Goal: Task Accomplishment & Management: Use online tool/utility

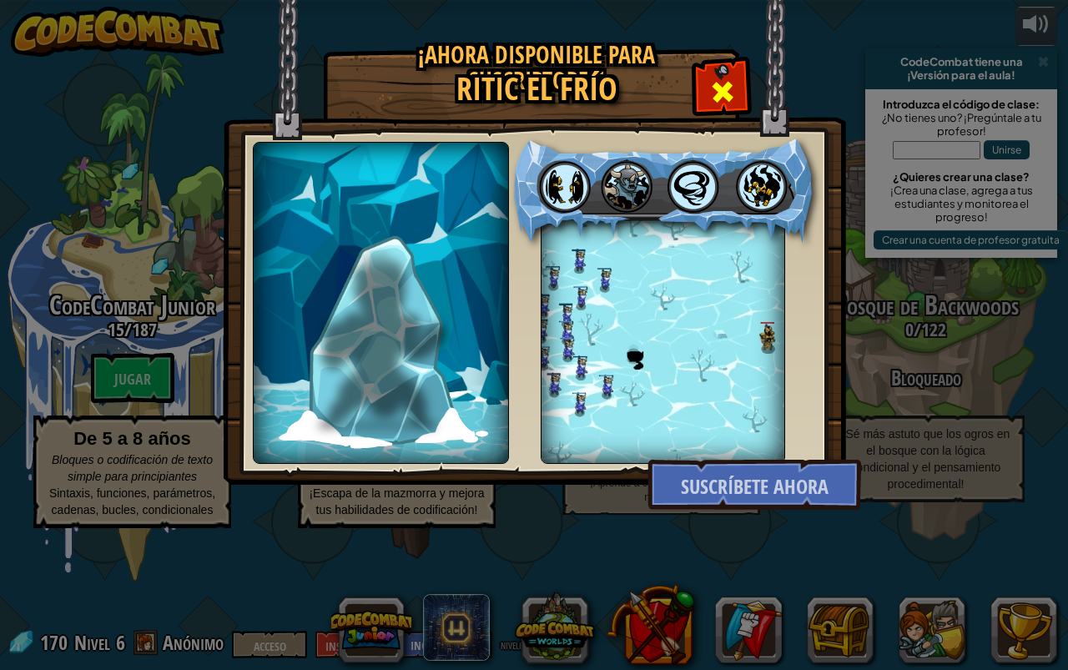
click at [744, 86] on div at bounding box center [722, 89] width 53 height 53
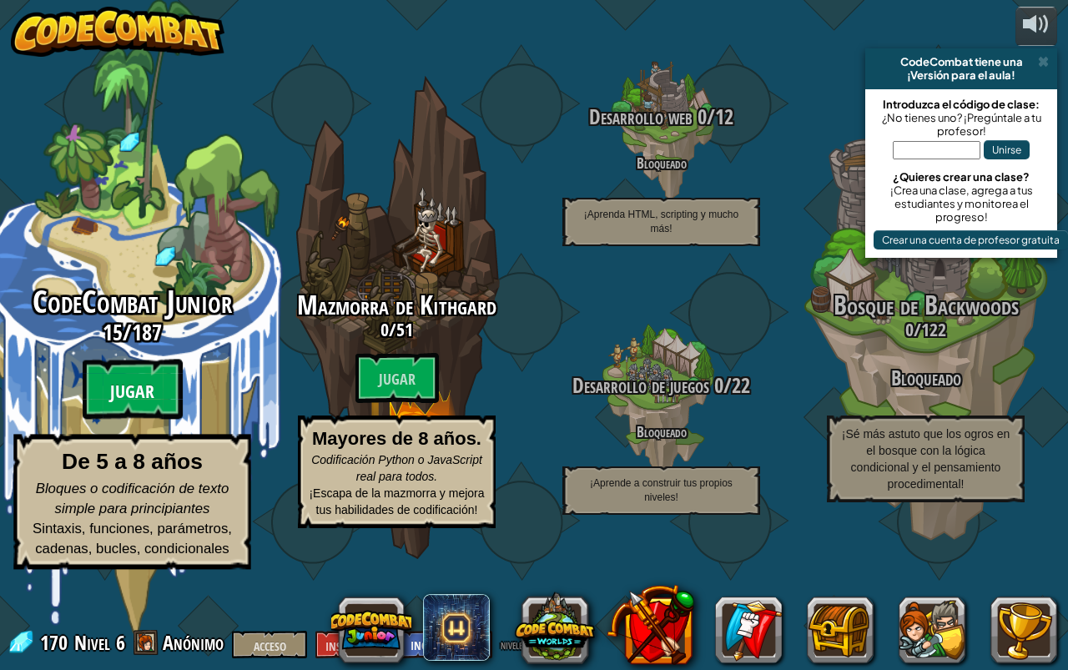
click at [155, 420] on btn "Jugar" at bounding box center [133, 390] width 100 height 60
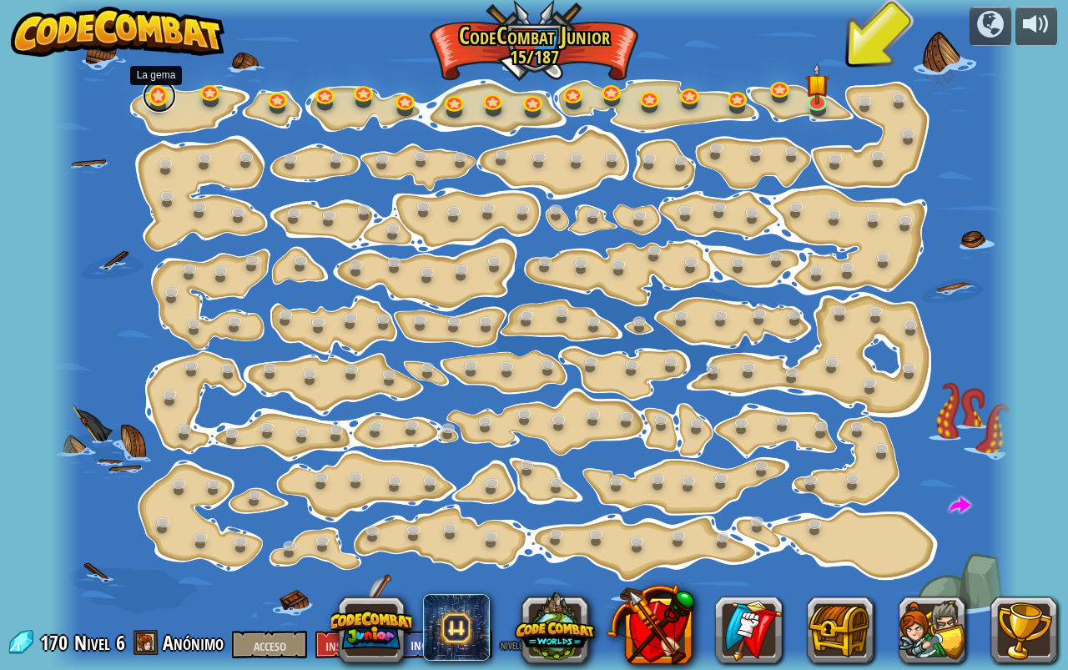
click at [158, 99] on link at bounding box center [159, 95] width 33 height 33
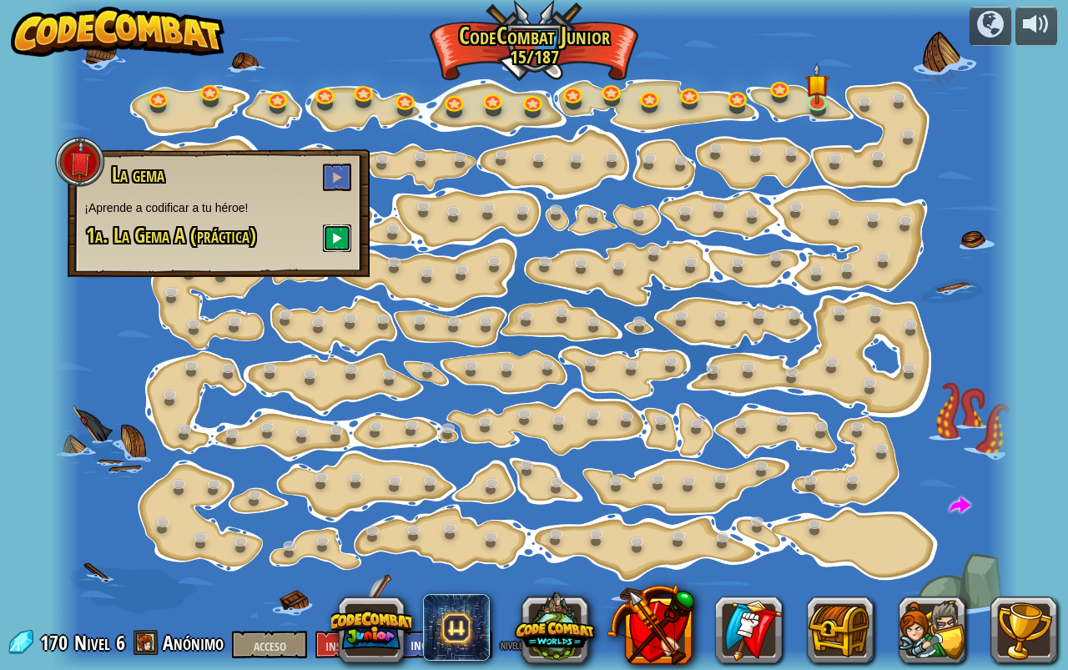
click at [334, 234] on span at bounding box center [337, 238] width 12 height 12
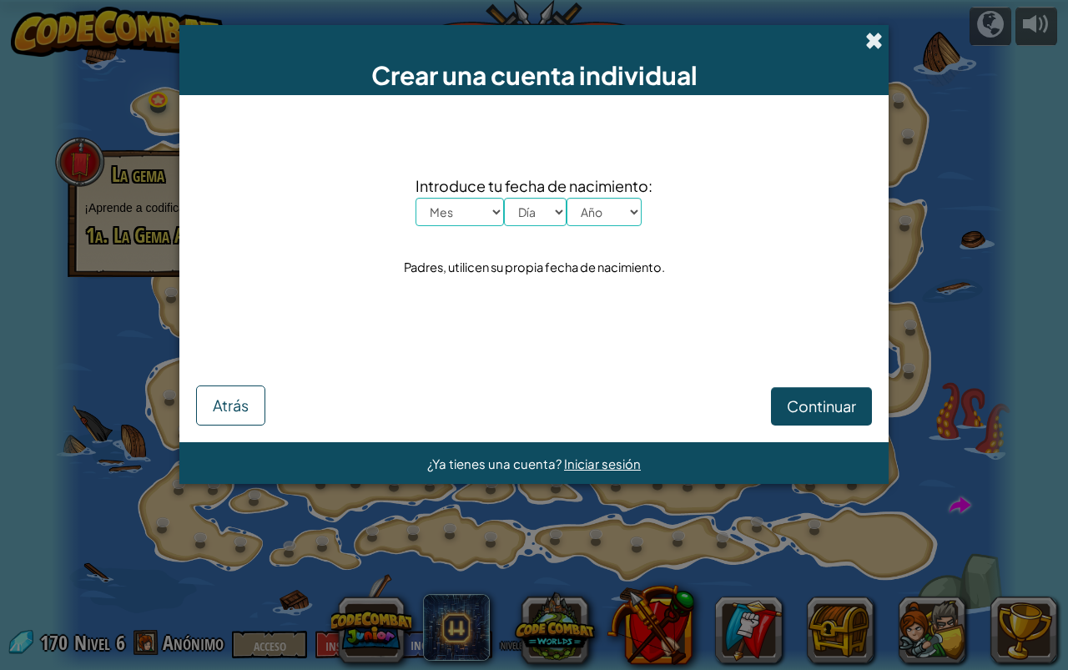
click at [865, 42] on span at bounding box center [874, 41] width 18 height 18
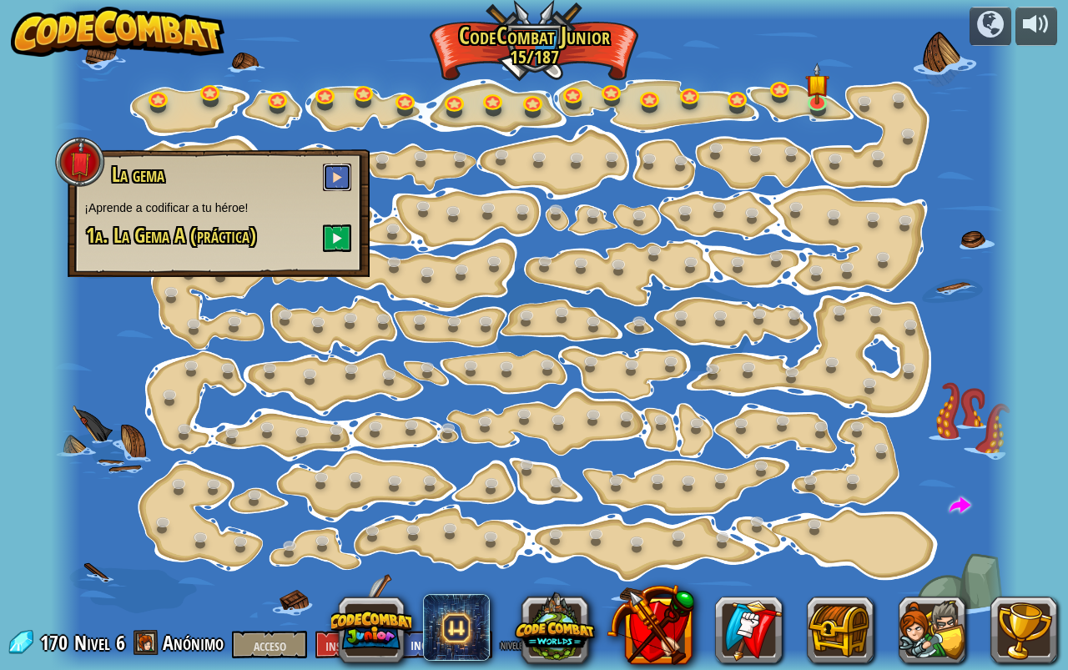
click at [336, 179] on span at bounding box center [337, 177] width 12 height 12
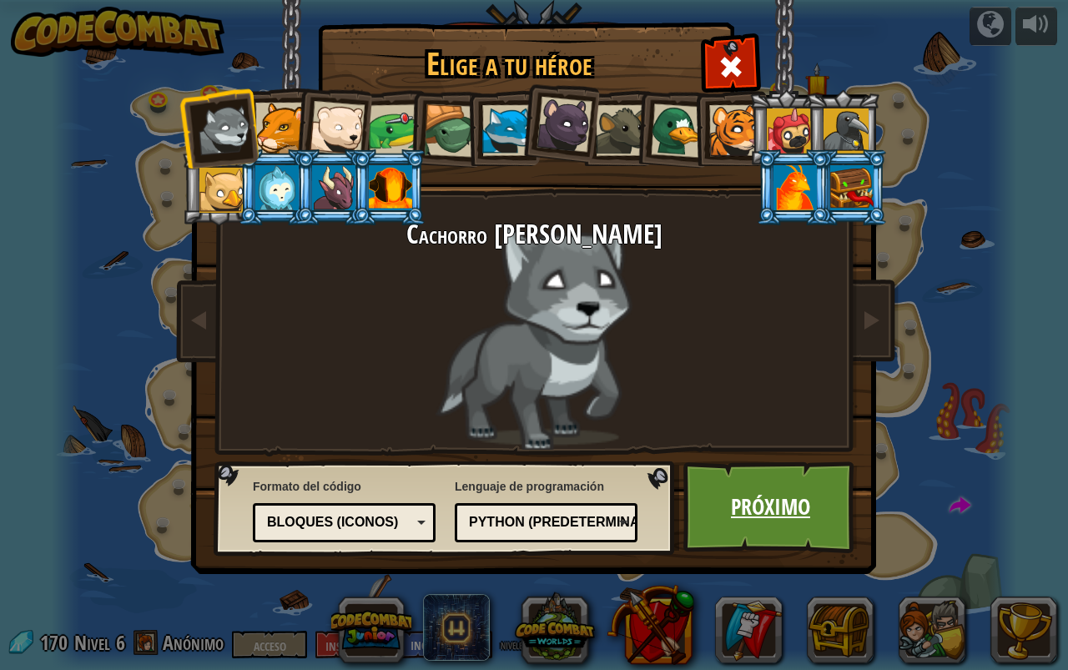
click at [765, 518] on font "Próximo" at bounding box center [770, 506] width 79 height 30
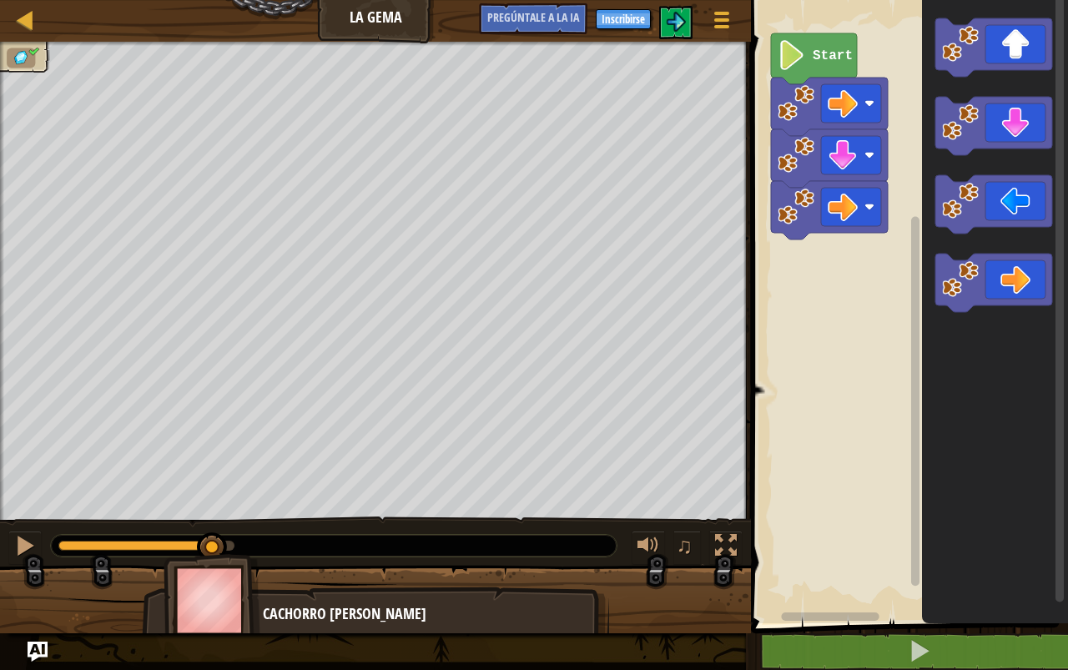
drag, startPoint x: 56, startPoint y: 550, endPoint x: 212, endPoint y: 531, distance: 157.2
click at [212, 531] on div "♫" at bounding box center [375, 542] width 751 height 50
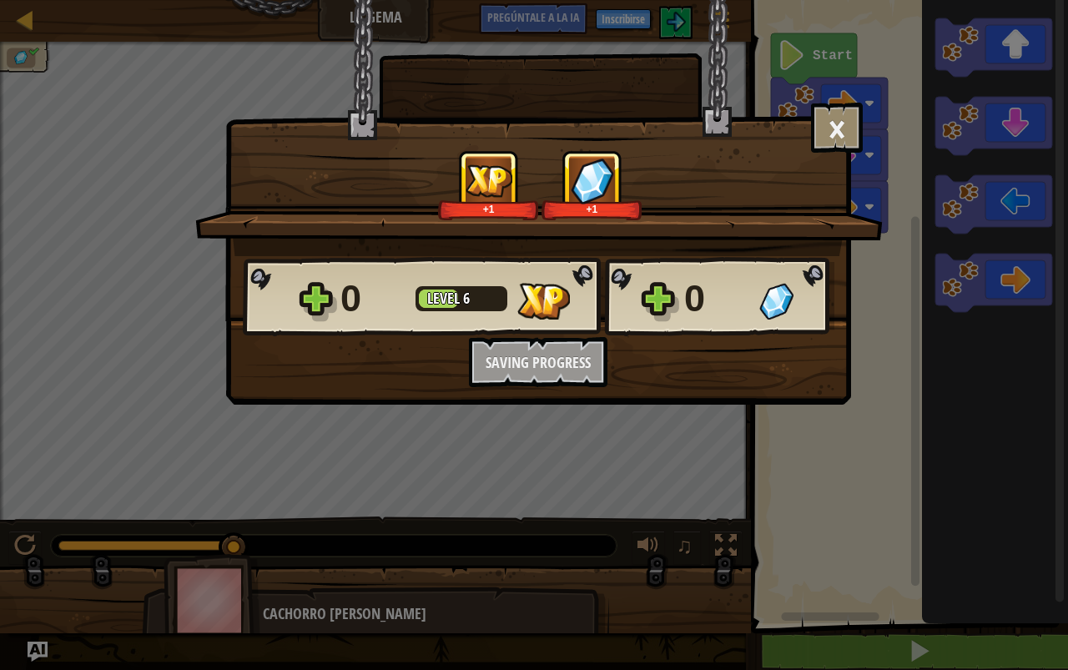
drag, startPoint x: 214, startPoint y: 535, endPoint x: 272, endPoint y: 534, distance: 57.6
click at [272, 2] on body "Mapa La gema Menú del juego Inscribirse [DEMOGRAPHIC_DATA]le a la IA 1 [DEMOGRA…" at bounding box center [534, 1] width 1068 height 2
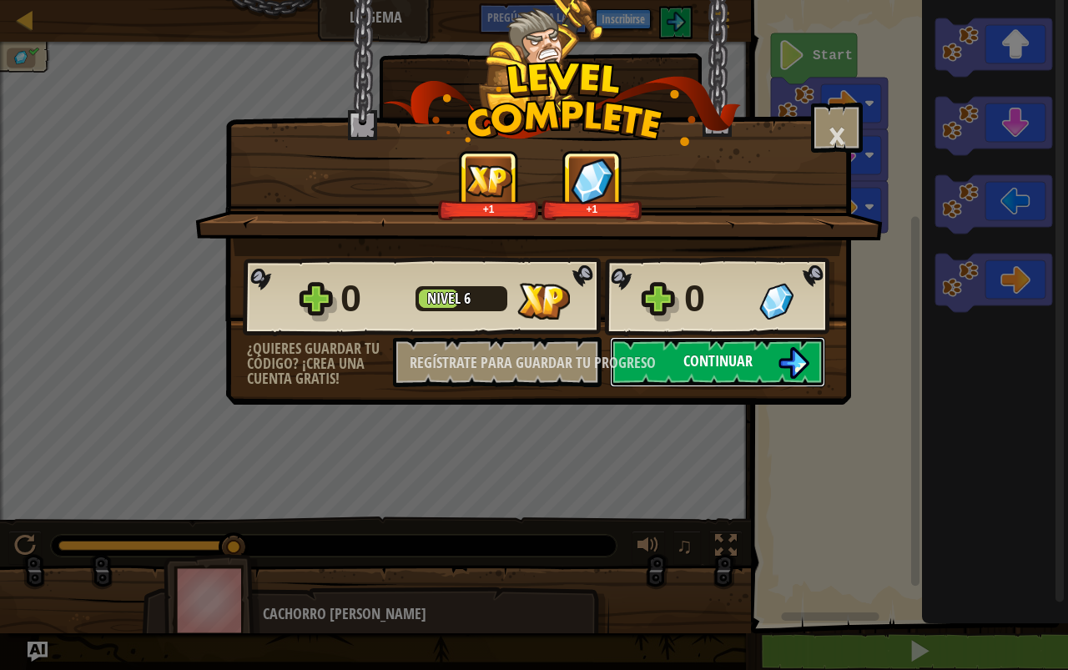
click at [692, 357] on font "Continuar" at bounding box center [717, 360] width 69 height 21
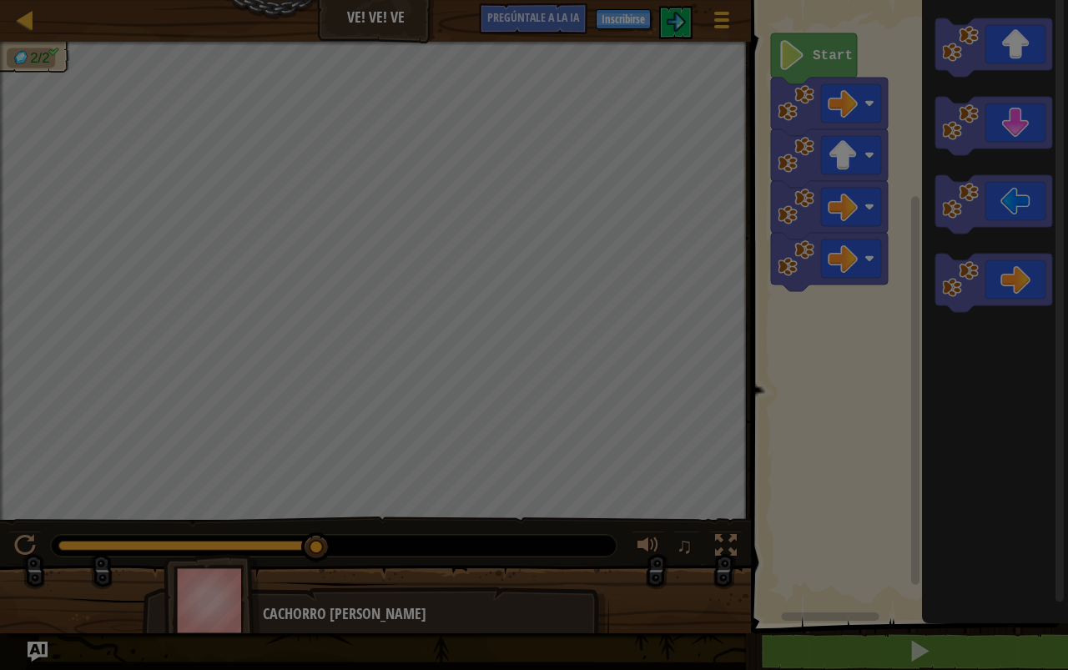
drag, startPoint x: 51, startPoint y: 542, endPoint x: 455, endPoint y: 542, distance: 403.9
click at [455, 2] on body "Mapa Ve! Ve! Ve Menú del juego Inscribirse Pregúntale a la IA 1 [DEMOGRAPHIC_DA…" at bounding box center [534, 1] width 1068 height 2
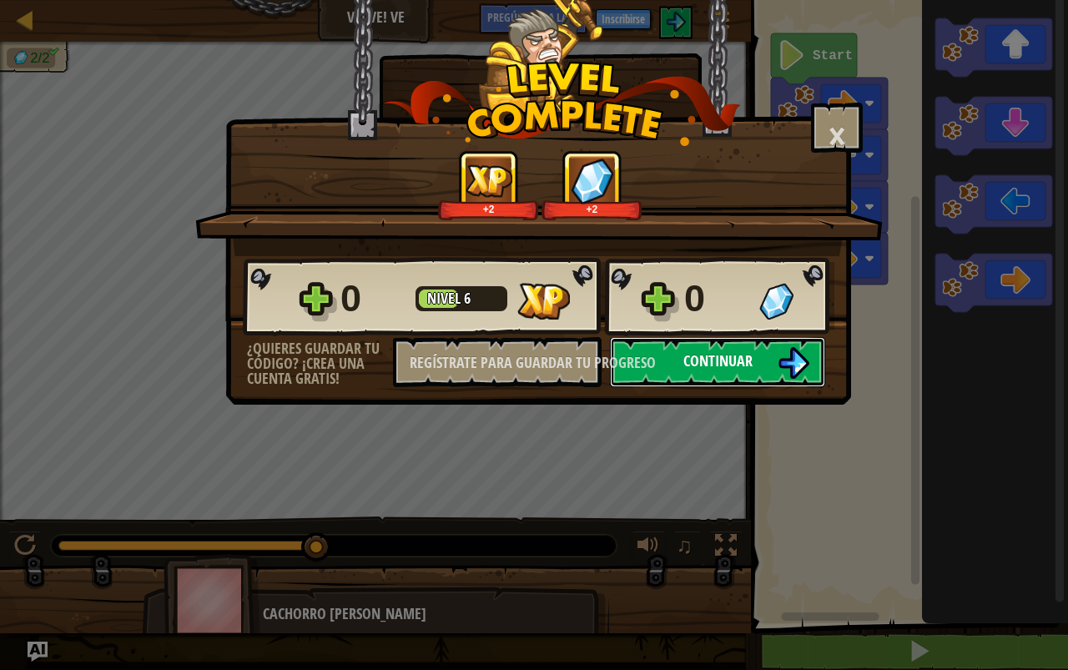
click at [707, 363] on font "Continuar" at bounding box center [717, 360] width 69 height 21
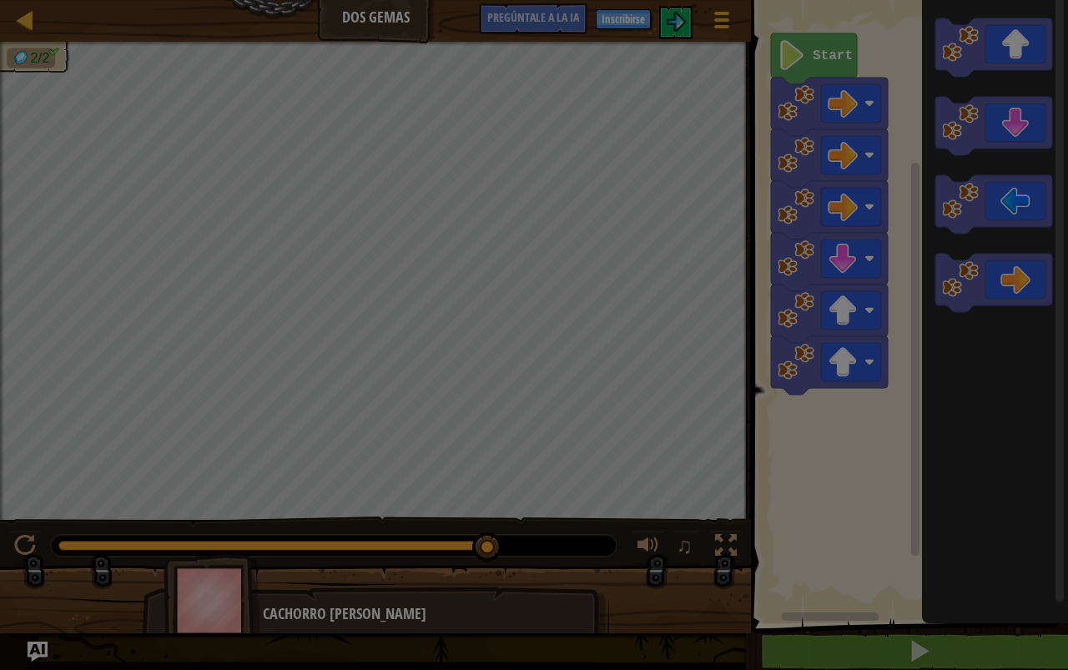
drag, startPoint x: 58, startPoint y: 541, endPoint x: 500, endPoint y: 559, distance: 441.8
click at [500, 2] on body "Mapa Dos gemas Menú del juego Inscribirse [DEMOGRAPHIC_DATA]le a la IA 1 [DEMOG…" at bounding box center [534, 1] width 1068 height 2
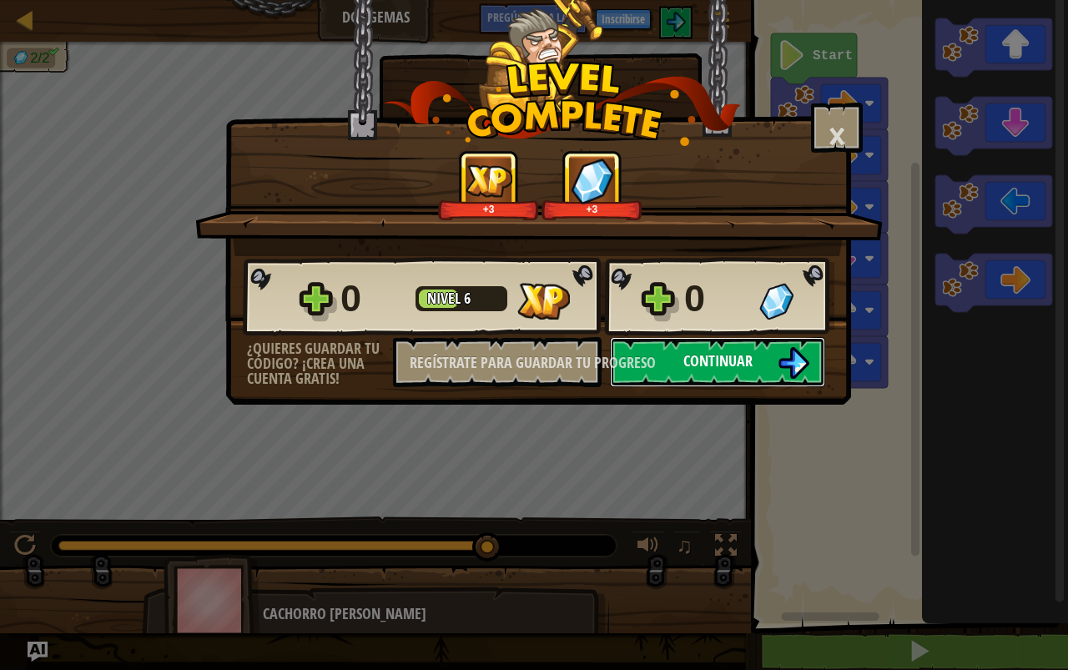
drag, startPoint x: 704, startPoint y: 337, endPoint x: 697, endPoint y: 353, distance: 17.5
click at [697, 353] on button "Continuar" at bounding box center [717, 362] width 215 height 50
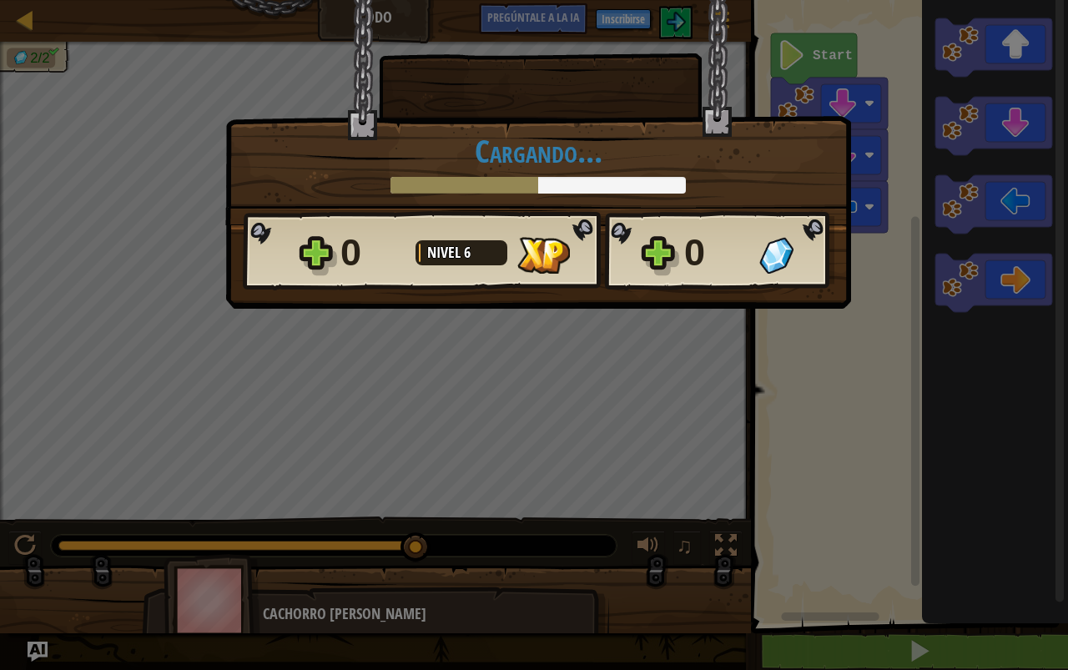
drag, startPoint x: 60, startPoint y: 540, endPoint x: 441, endPoint y: 546, distance: 381.4
click at [441, 2] on body "Mapa Codo Menú del juego Inscribirse [DEMOGRAPHIC_DATA]le a la IA 1 [DEMOGRAPHI…" at bounding box center [534, 1] width 1068 height 2
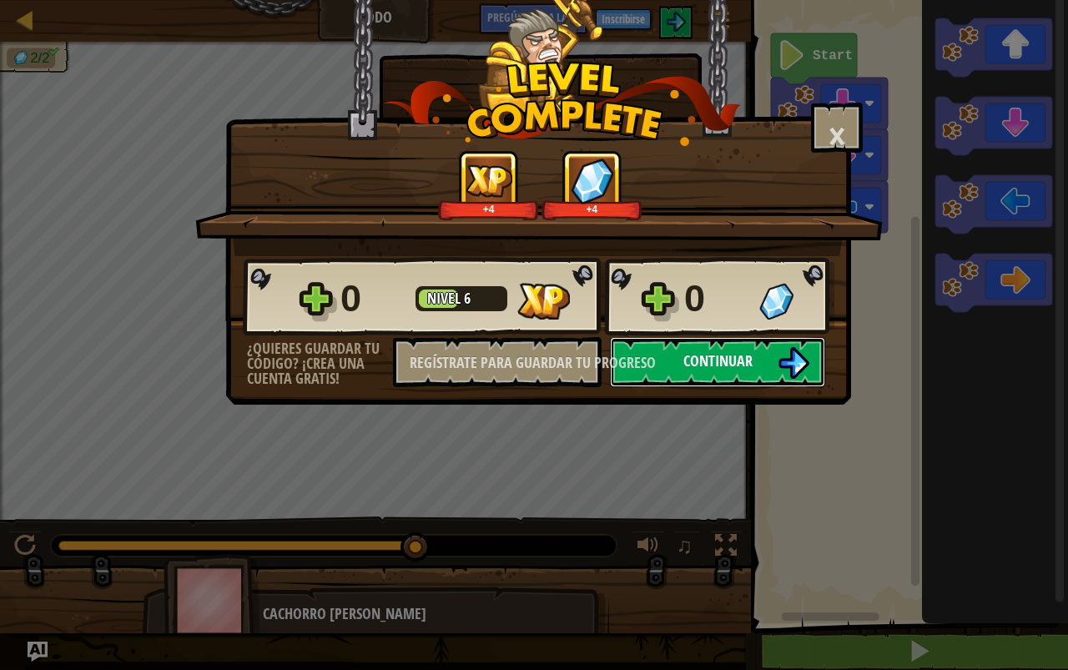
click at [697, 362] on font "Continuar" at bounding box center [717, 360] width 69 height 21
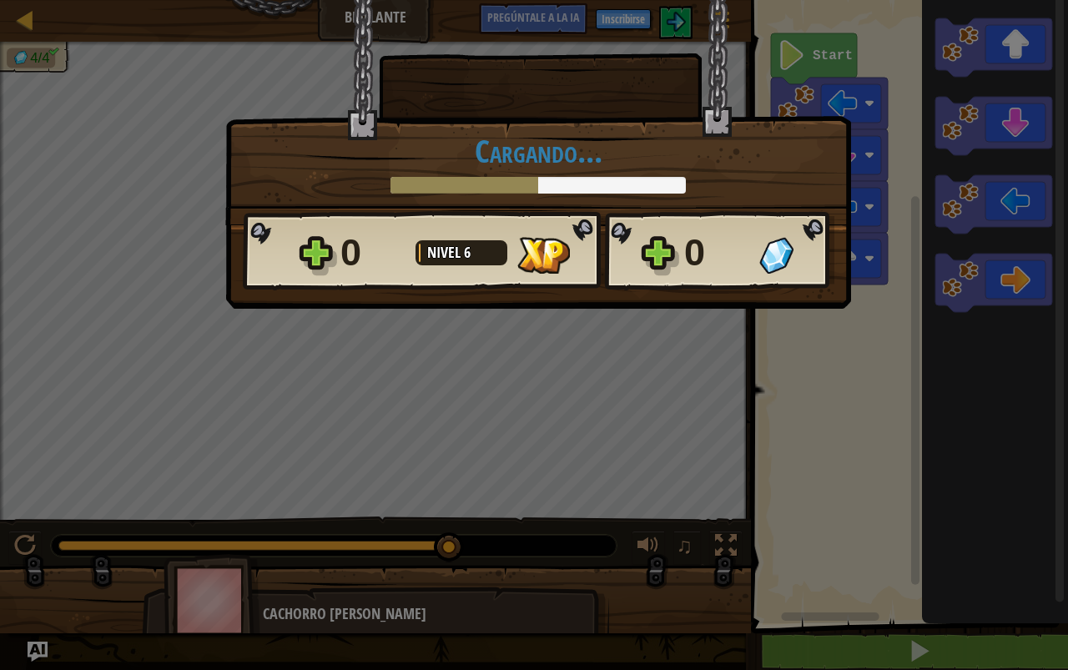
drag, startPoint x: 65, startPoint y: 542, endPoint x: 542, endPoint y: 550, distance: 476.5
click at [542, 2] on body "Mapa Brillante Menú del juego Inscribirse [DEMOGRAPHIC_DATA]le a la IA 1 [DEMOG…" at bounding box center [534, 1] width 1068 height 2
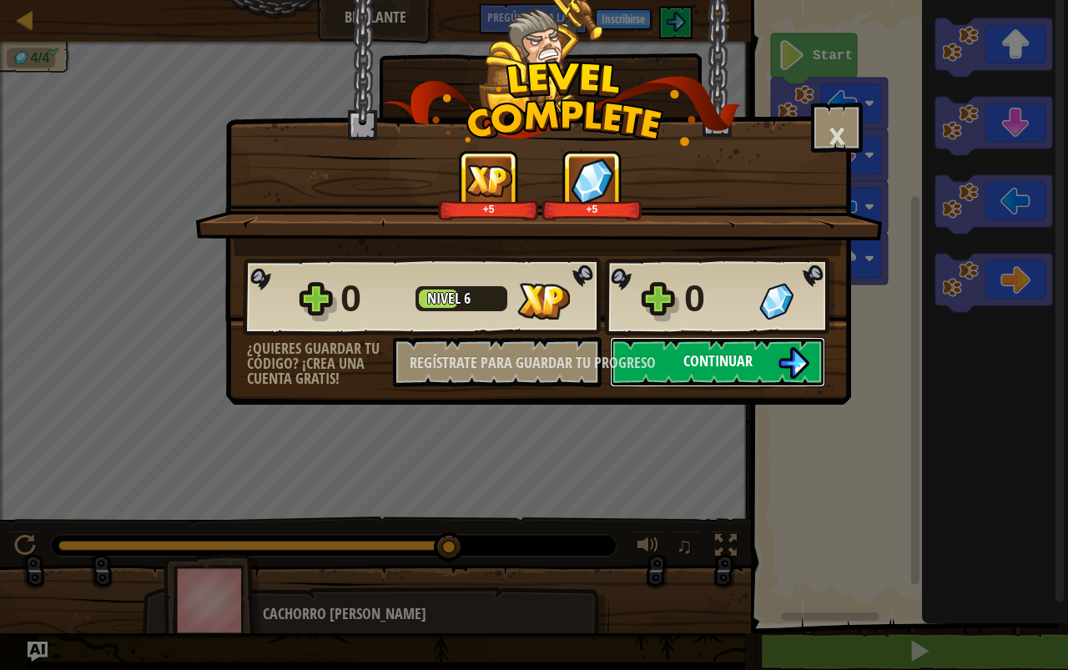
click at [688, 350] on button "Continuar" at bounding box center [717, 362] width 215 height 50
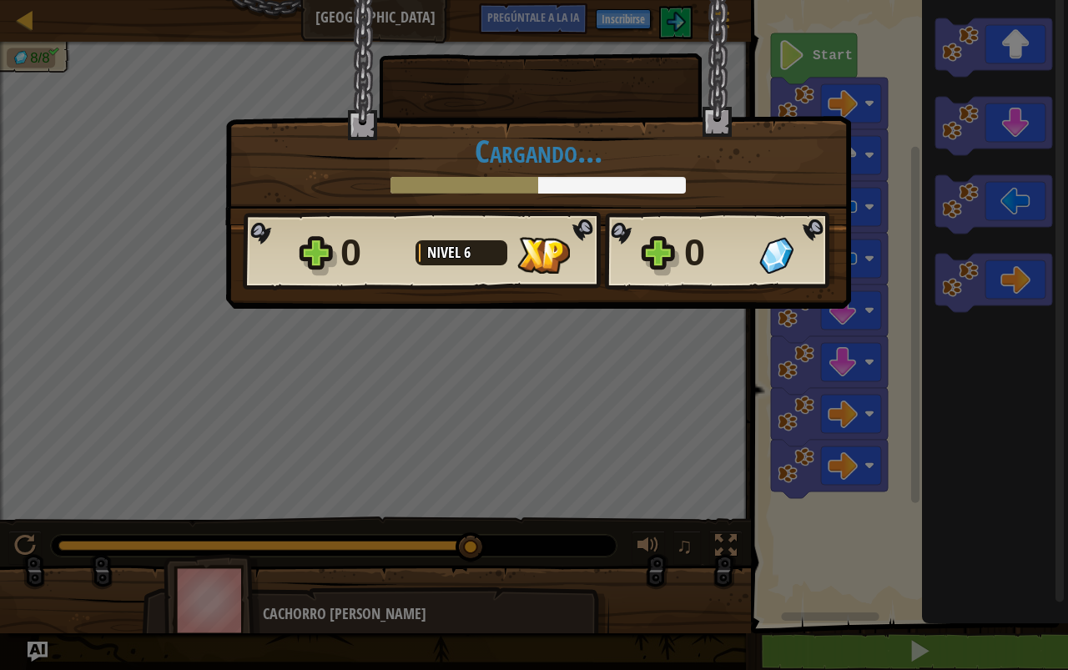
drag, startPoint x: 63, startPoint y: 535, endPoint x: 615, endPoint y: 542, distance: 551.6
click at [615, 2] on body "Mapa Gem Square Menú del juego Inscribirse [DEMOGRAPHIC_DATA]le a la IA 1 [DEMO…" at bounding box center [534, 1] width 1068 height 2
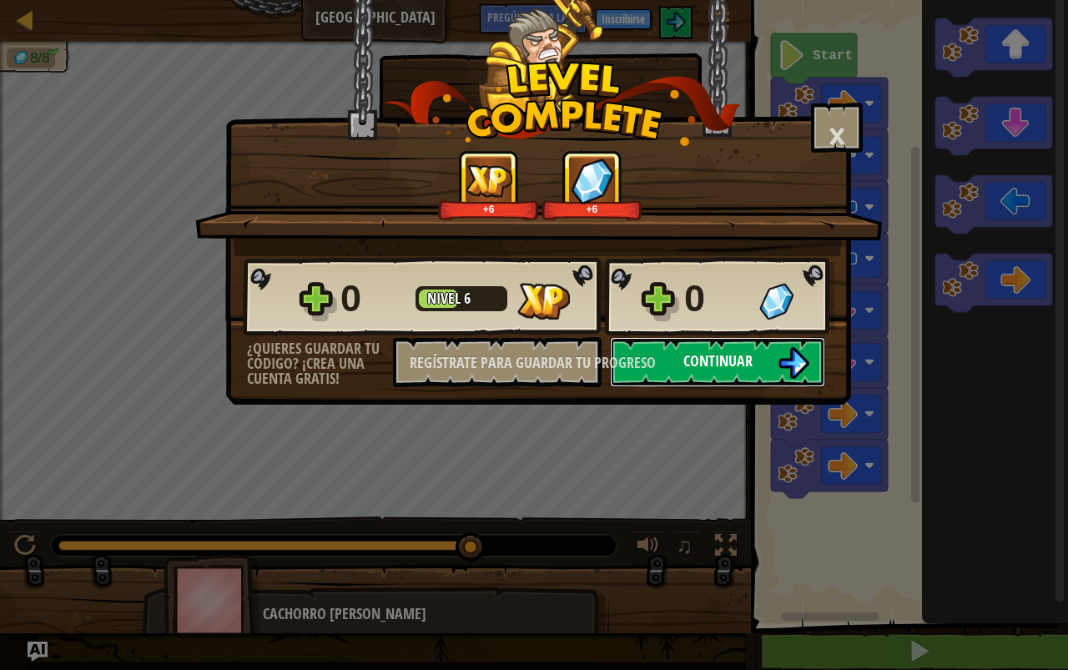
click at [769, 360] on button "Continuar" at bounding box center [717, 362] width 215 height 50
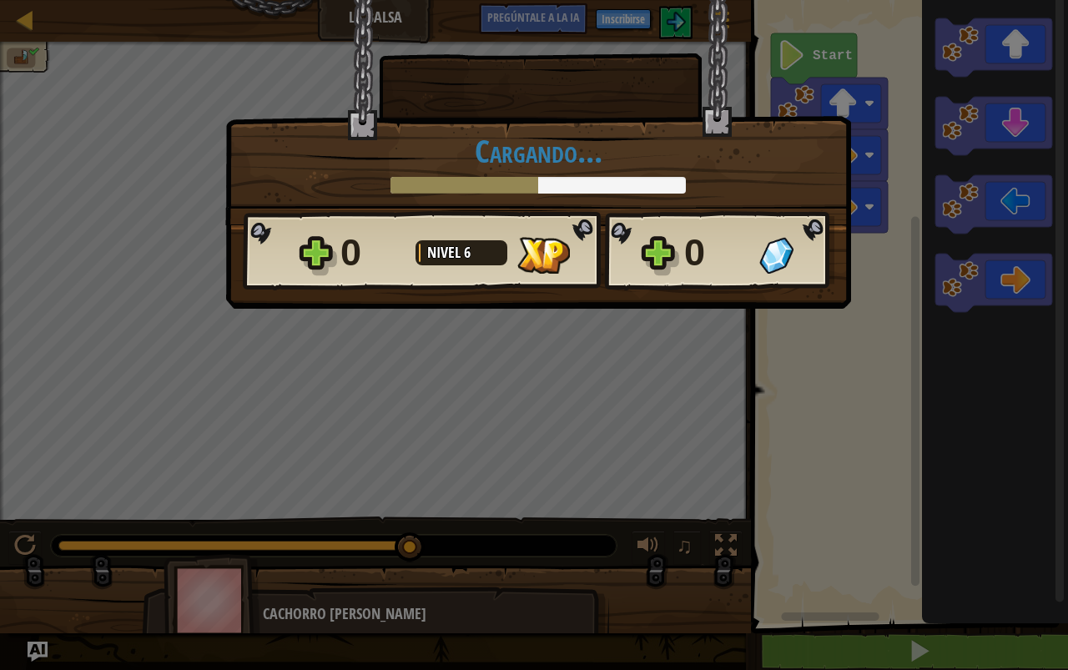
drag, startPoint x: 55, startPoint y: 547, endPoint x: 205, endPoint y: 516, distance: 153.5
click at [607, 2] on body "Mapa La balsa Menú del juego Inscribirse [DEMOGRAPHIC_DATA]le a la IA 1 [DEMOGR…" at bounding box center [534, 1] width 1068 height 2
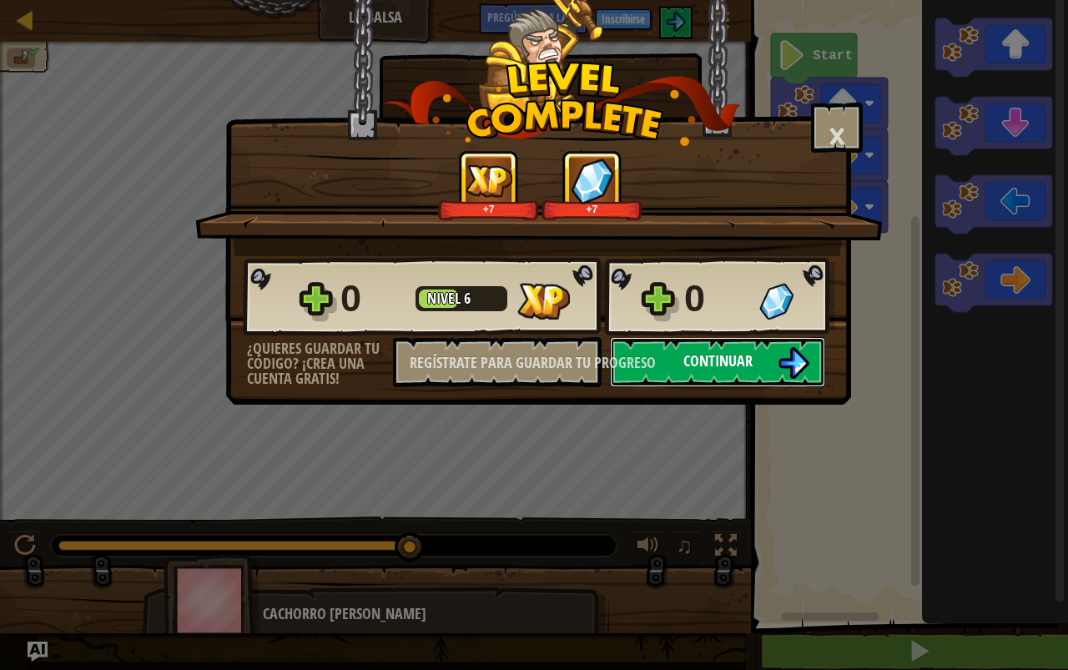
click at [708, 362] on font "Continuar" at bounding box center [717, 360] width 69 height 21
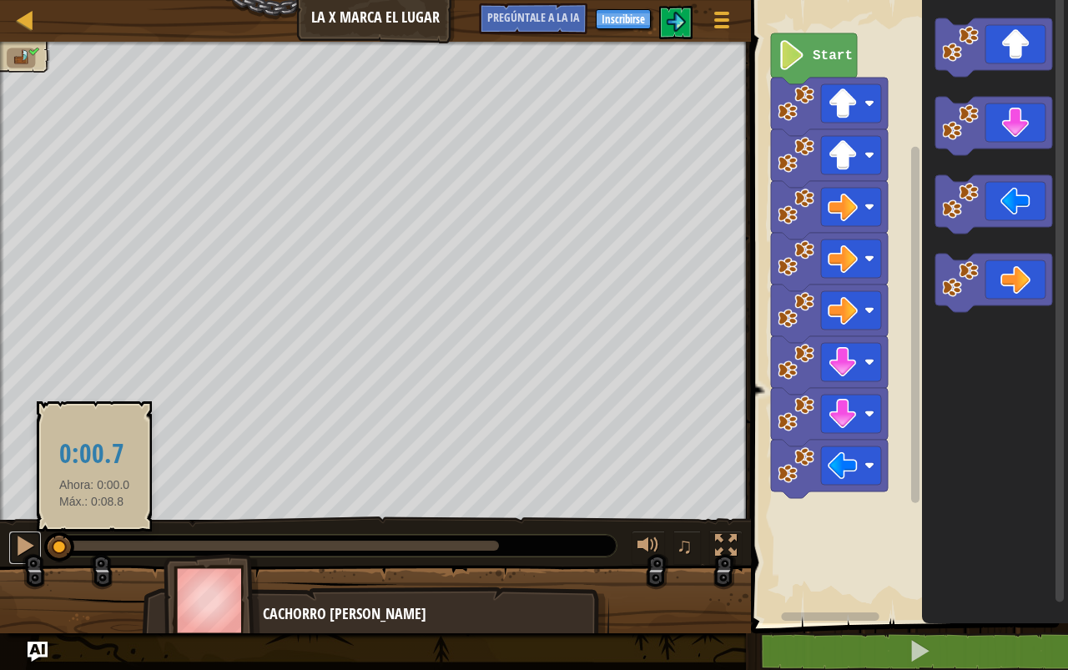
drag, startPoint x: 39, startPoint y: 544, endPoint x: 92, endPoint y: 544, distance: 52.6
click at [92, 544] on div "♫" at bounding box center [375, 542] width 751 height 50
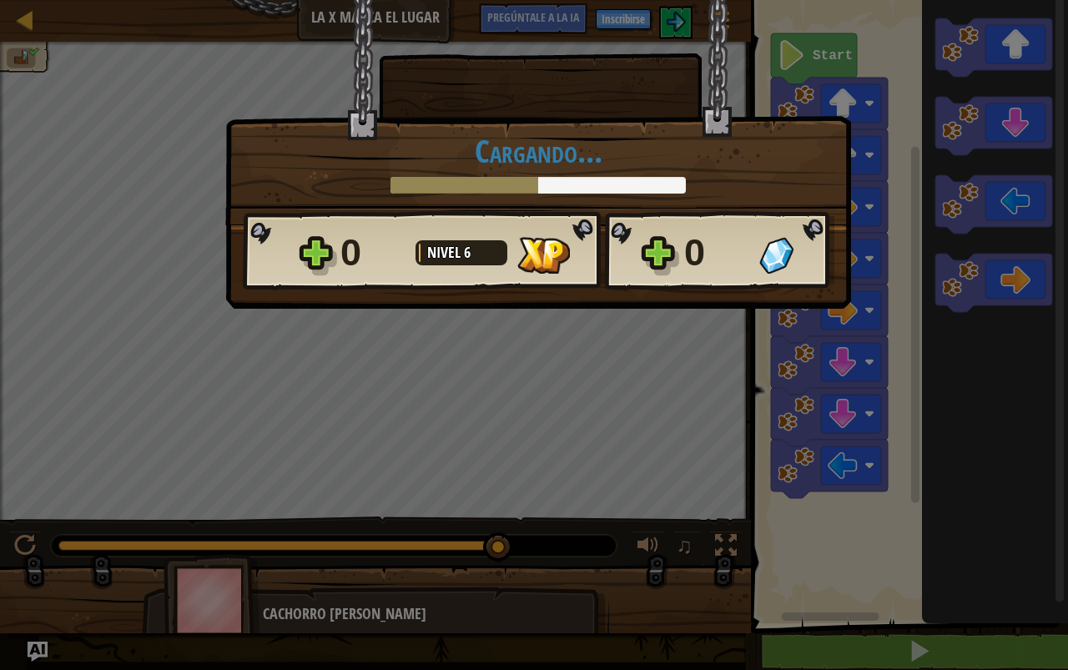
drag, startPoint x: 68, startPoint y: 541, endPoint x: 513, endPoint y: 537, distance: 445.6
click at [812, 2] on body "Mapa La X marca el lugar Menú del juego Inscribirse [DEMOGRAPHIC_DATA]le a la I…" at bounding box center [534, 1] width 1068 height 2
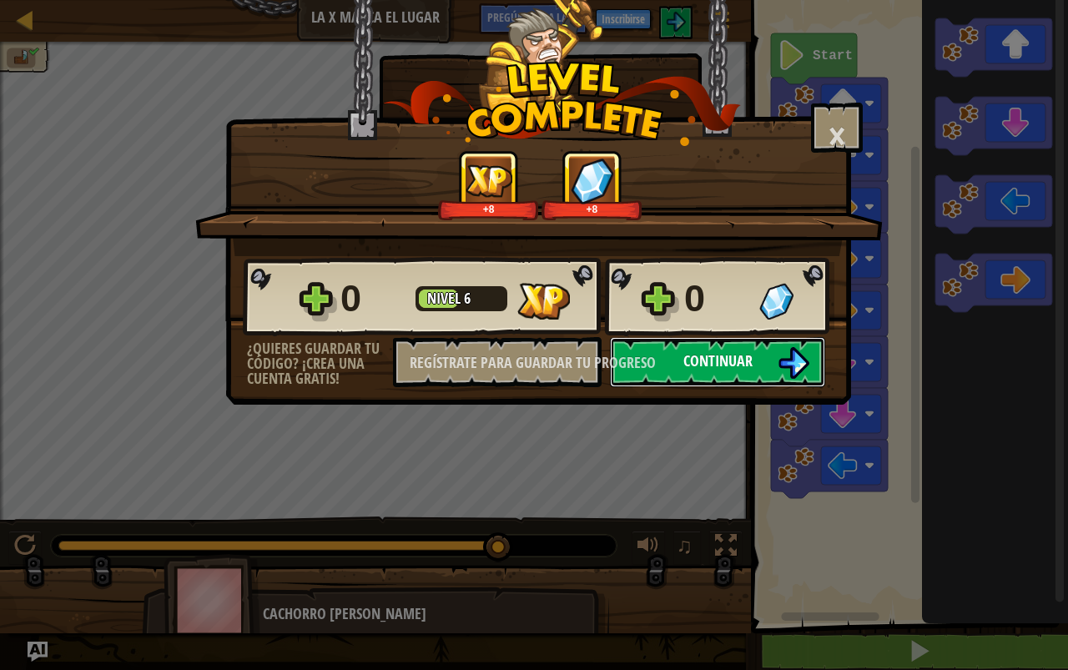
click at [709, 368] on font "Continuar" at bounding box center [717, 360] width 69 height 21
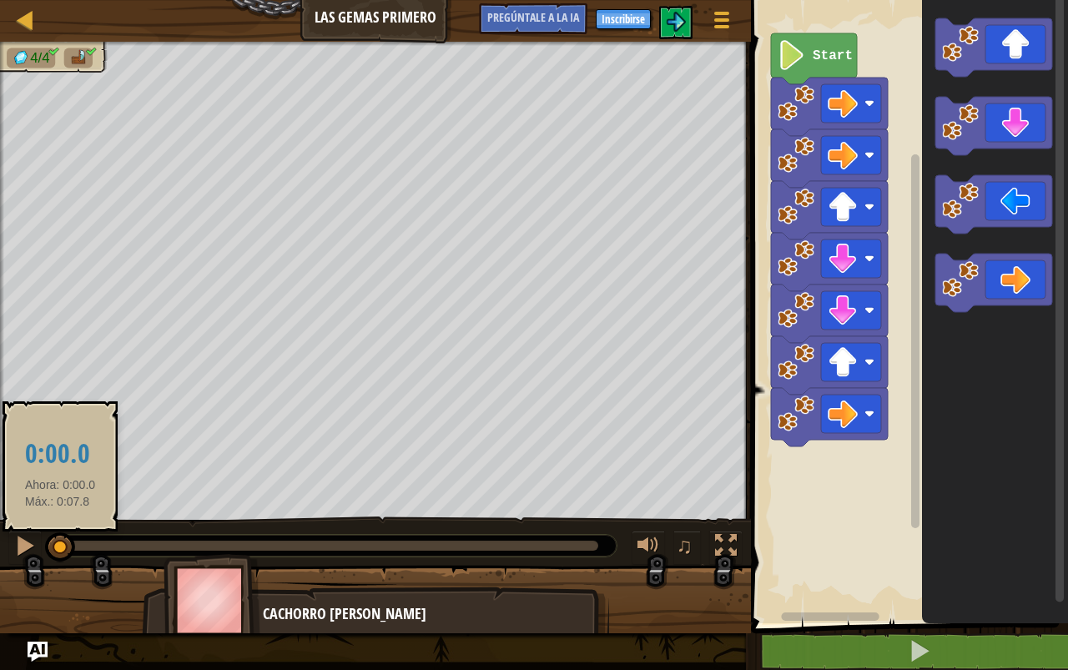
drag, startPoint x: 49, startPoint y: 531, endPoint x: 58, endPoint y: 535, distance: 9.3
click at [58, 535] on div "♫" at bounding box center [375, 542] width 751 height 50
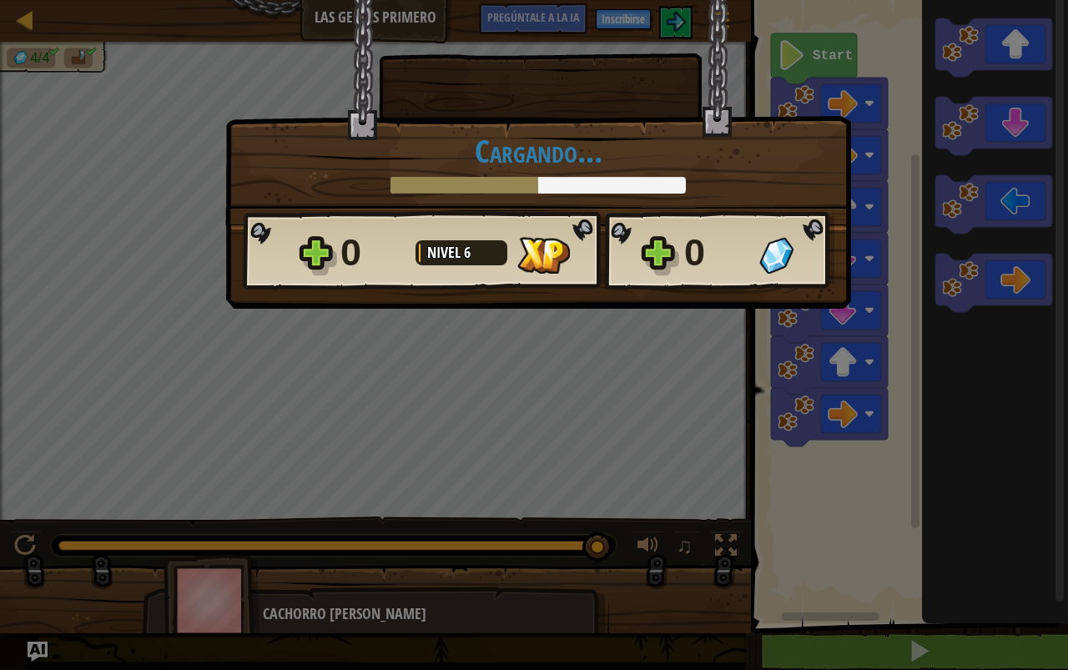
drag, startPoint x: 63, startPoint y: 535, endPoint x: 628, endPoint y: 426, distance: 576.1
click at [628, 2] on body "Mapa Las gemas primero Menú del juego Inscribirse [DEMOGRAPHIC_DATA]le a la IA …" at bounding box center [534, 1] width 1068 height 2
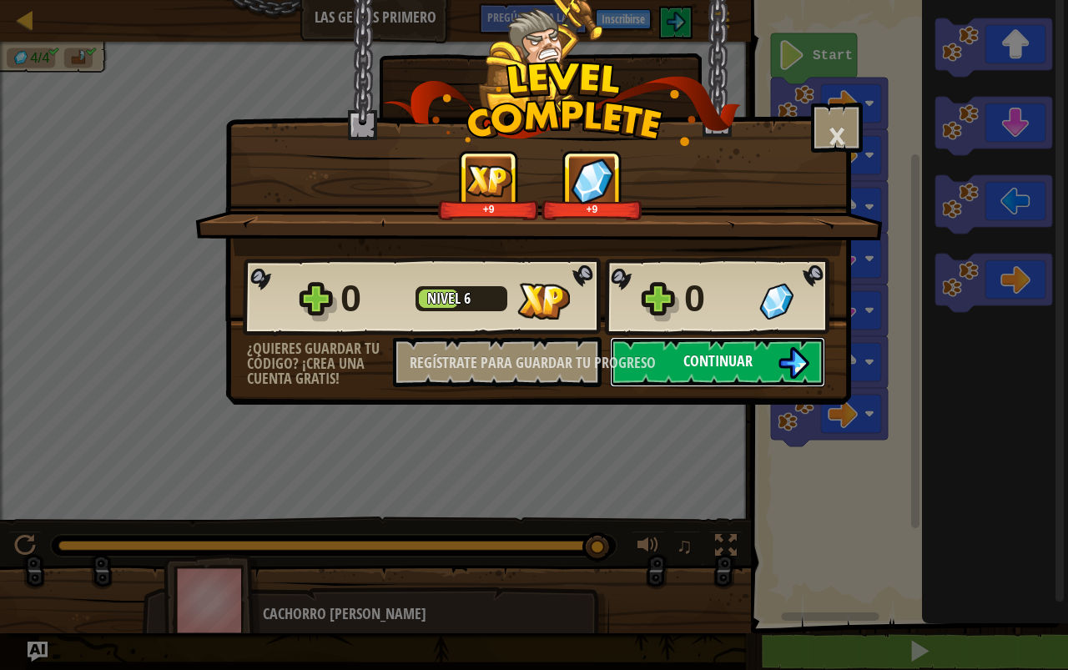
click at [758, 372] on button "Continuar" at bounding box center [717, 362] width 215 height 50
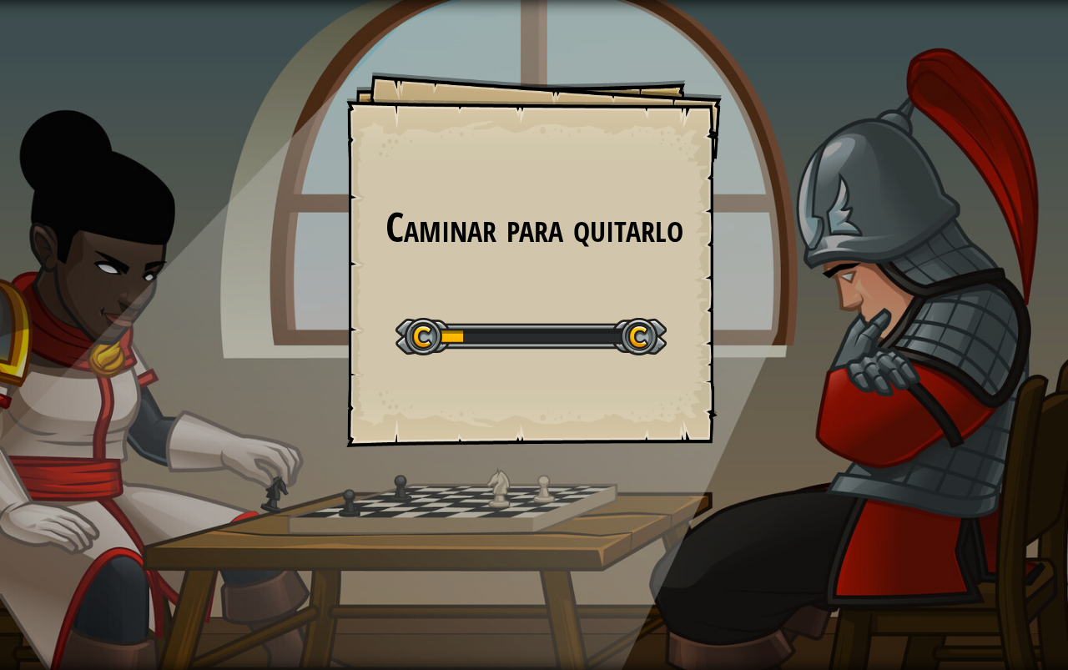
click at [562, 273] on div "Caminar para quitarlo Goals Start Level Error al cargar desde el servidor. Inte…" at bounding box center [533, 259] width 375 height 375
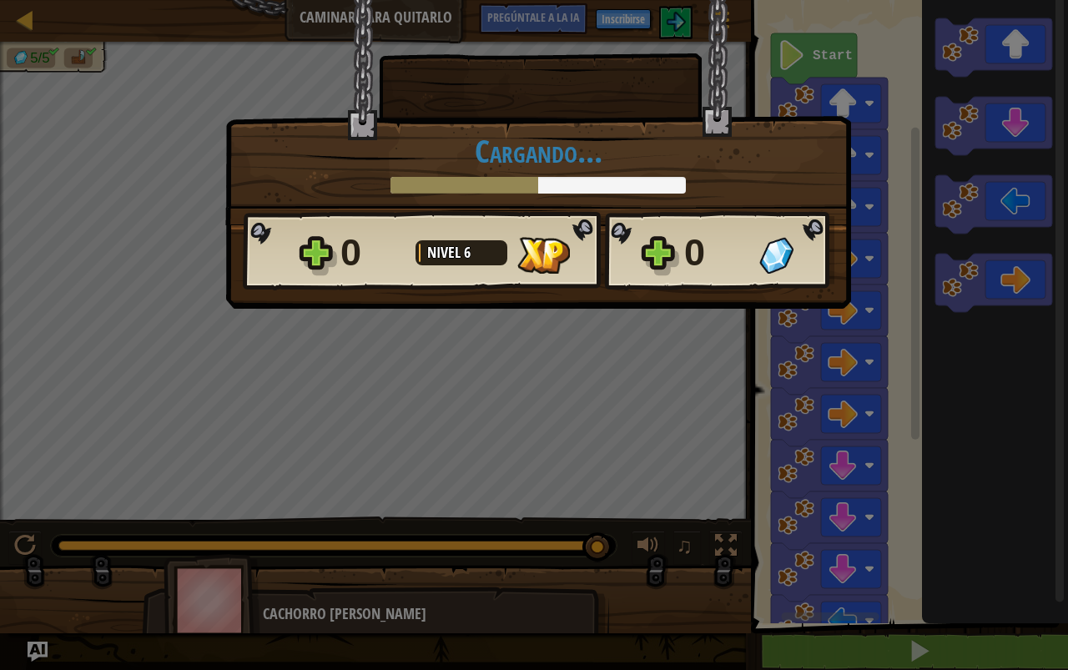
drag, startPoint x: 58, startPoint y: 541, endPoint x: 594, endPoint y: 526, distance: 535.9
click at [645, 2] on body "Mapa Caminar para quitarlo Menú del juego Inscribirse [DEMOGRAPHIC_DATA]le a la…" at bounding box center [534, 1] width 1068 height 2
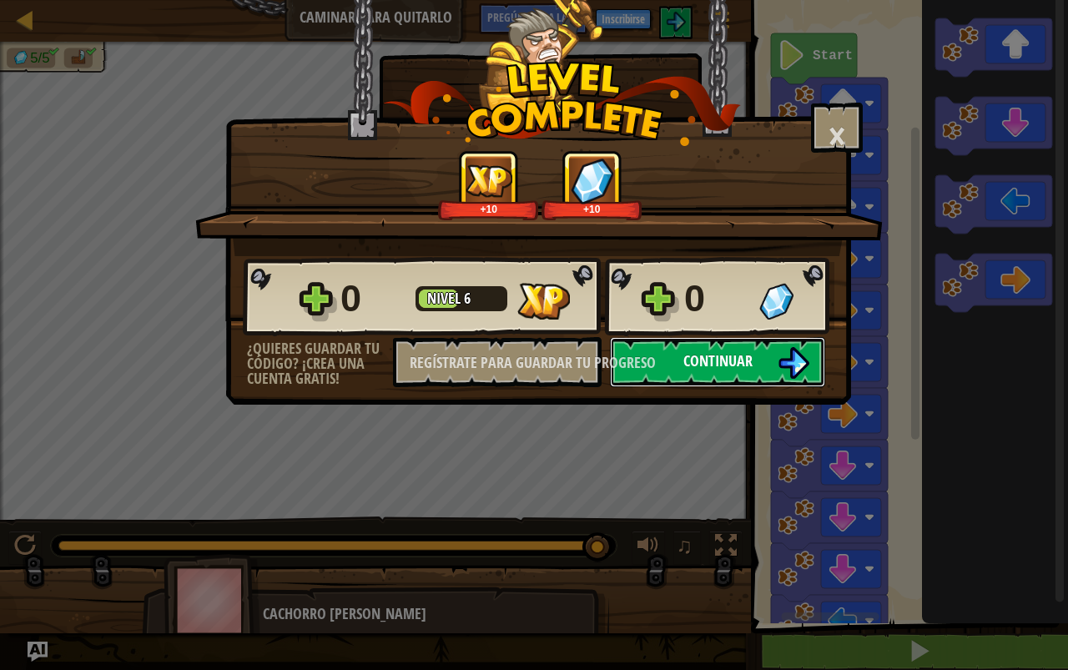
click at [680, 359] on button "Continuar" at bounding box center [717, 362] width 215 height 50
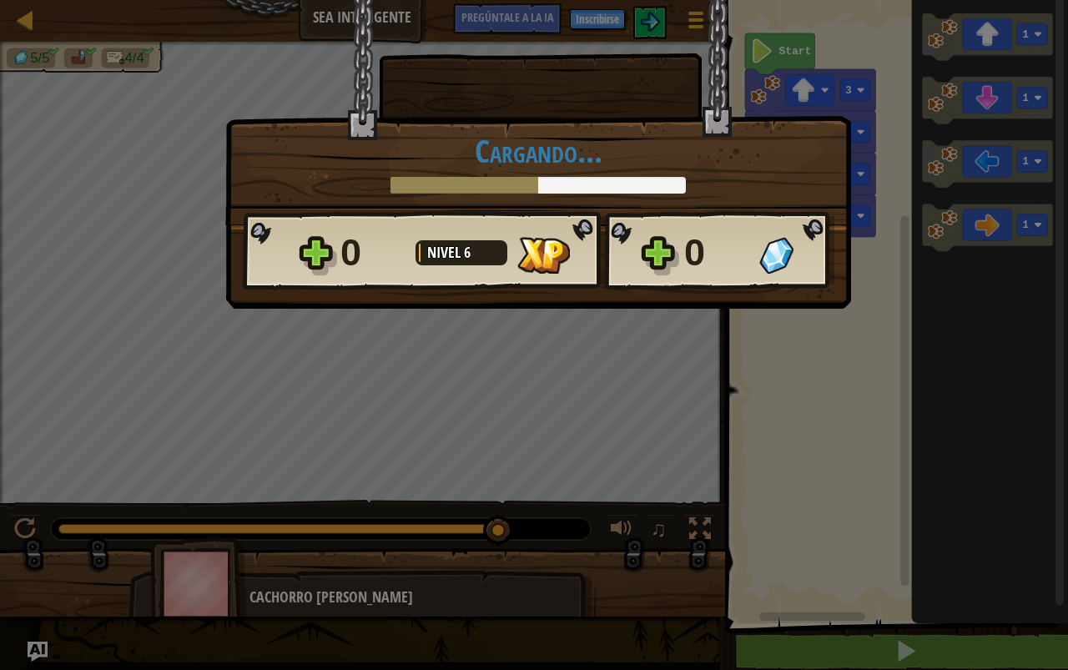
drag, startPoint x: 67, startPoint y: 522, endPoint x: 549, endPoint y: 552, distance: 483.2
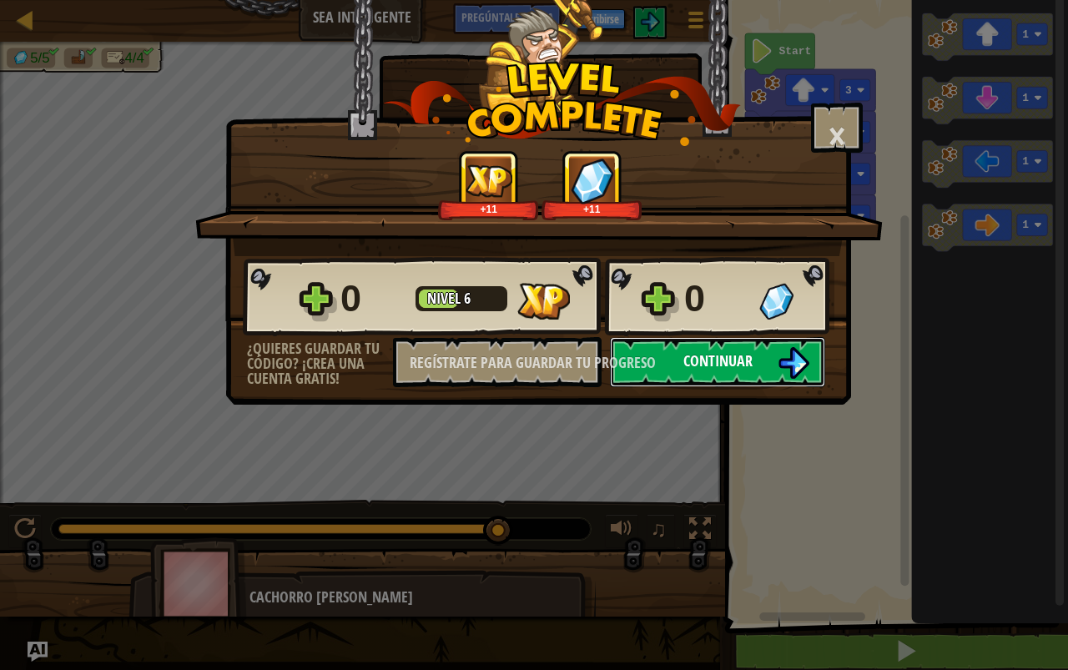
drag, startPoint x: 673, startPoint y: 373, endPoint x: 691, endPoint y: 370, distance: 18.7
click at [691, 370] on button "Continuar" at bounding box center [717, 362] width 215 height 50
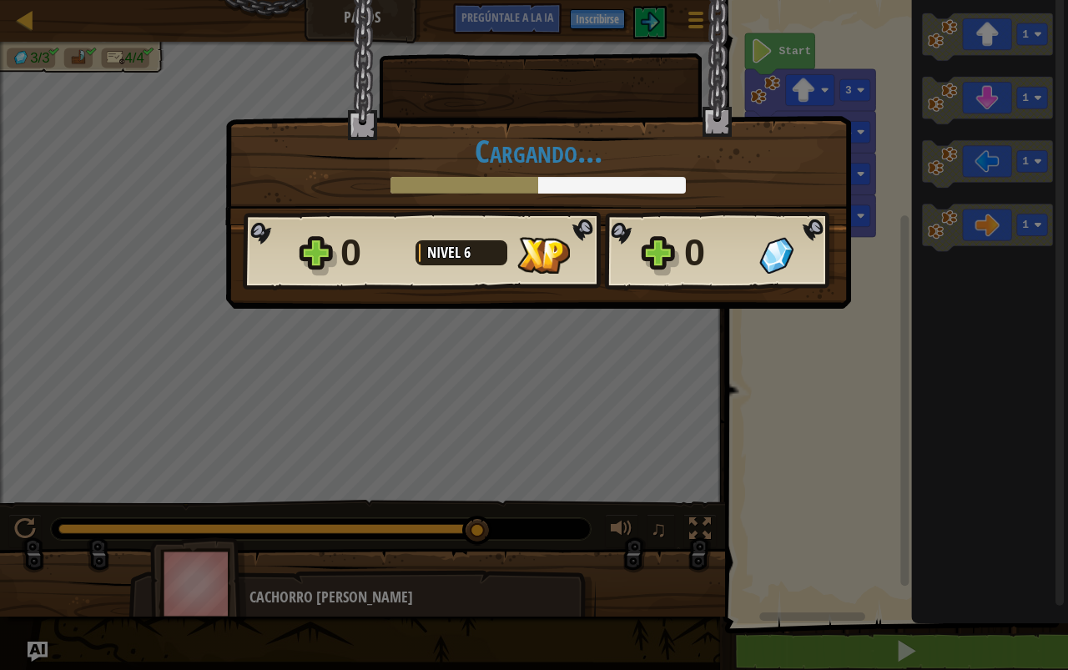
drag, startPoint x: 46, startPoint y: 519, endPoint x: 542, endPoint y: 513, distance: 495.7
click at [542, 2] on body "Mapa Pasos Menú del juego Inscribirse [DEMOGRAPHIC_DATA]le a la IA 1 [DEMOGRAPH…" at bounding box center [534, 1] width 1068 height 2
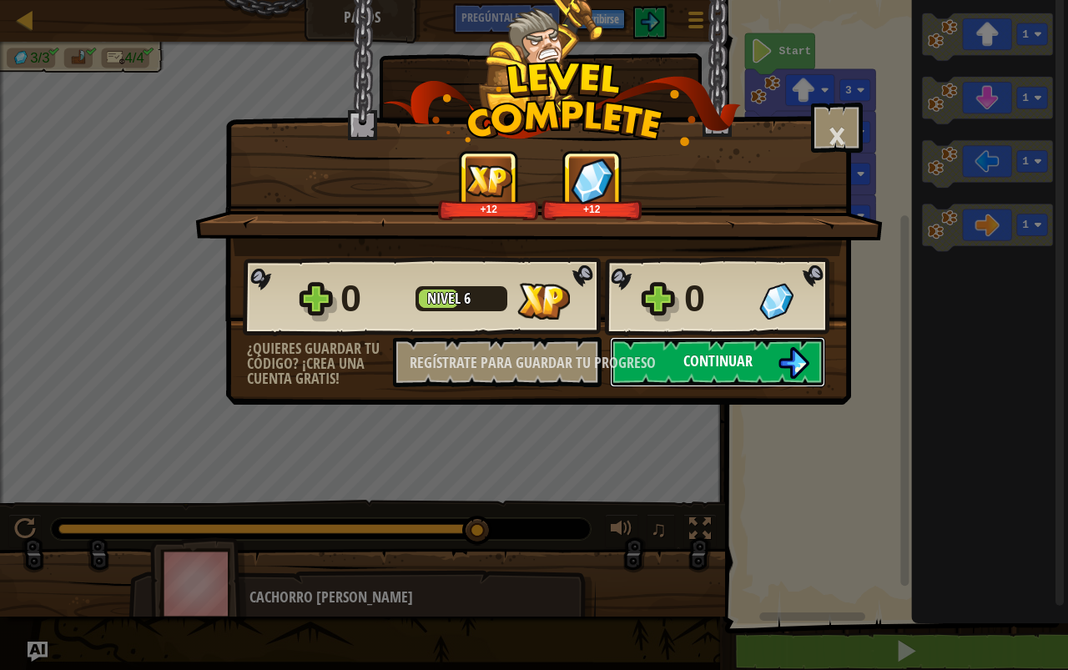
click at [670, 362] on button "Continuar" at bounding box center [717, 362] width 215 height 50
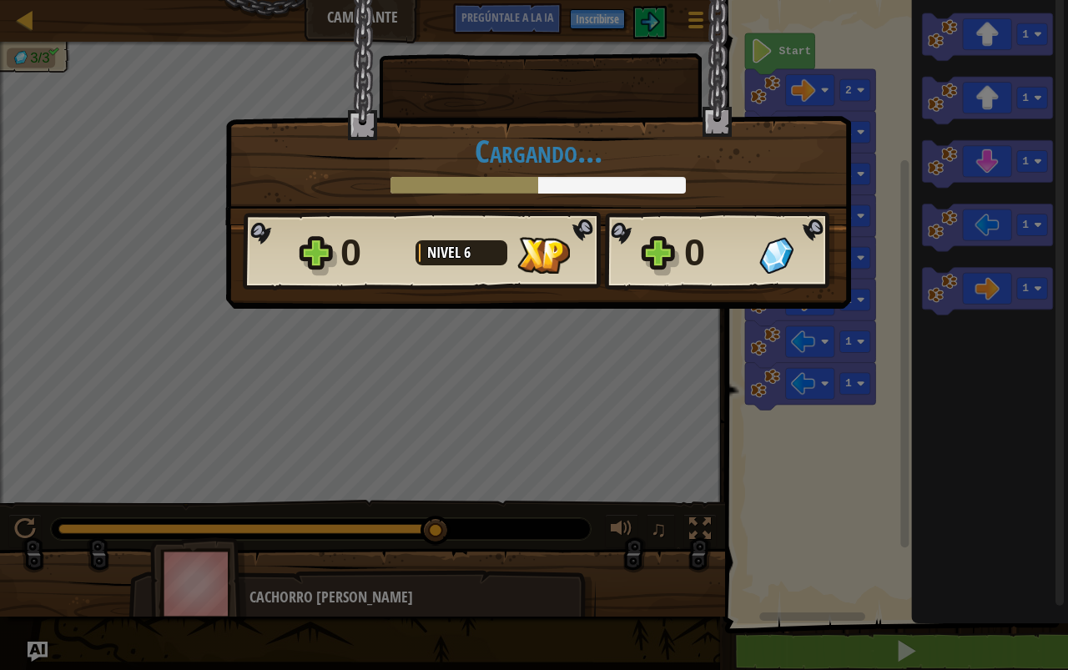
drag, startPoint x: 70, startPoint y: 527, endPoint x: 714, endPoint y: 448, distance: 648.9
click at [707, 2] on body "Mapa Caminante Menú del juego Inscribirse [DEMOGRAPHIC_DATA]le a la IA 1 [DEMOG…" at bounding box center [534, 1] width 1068 height 2
click at [459, 247] on font "Nivel" at bounding box center [443, 252] width 33 height 21
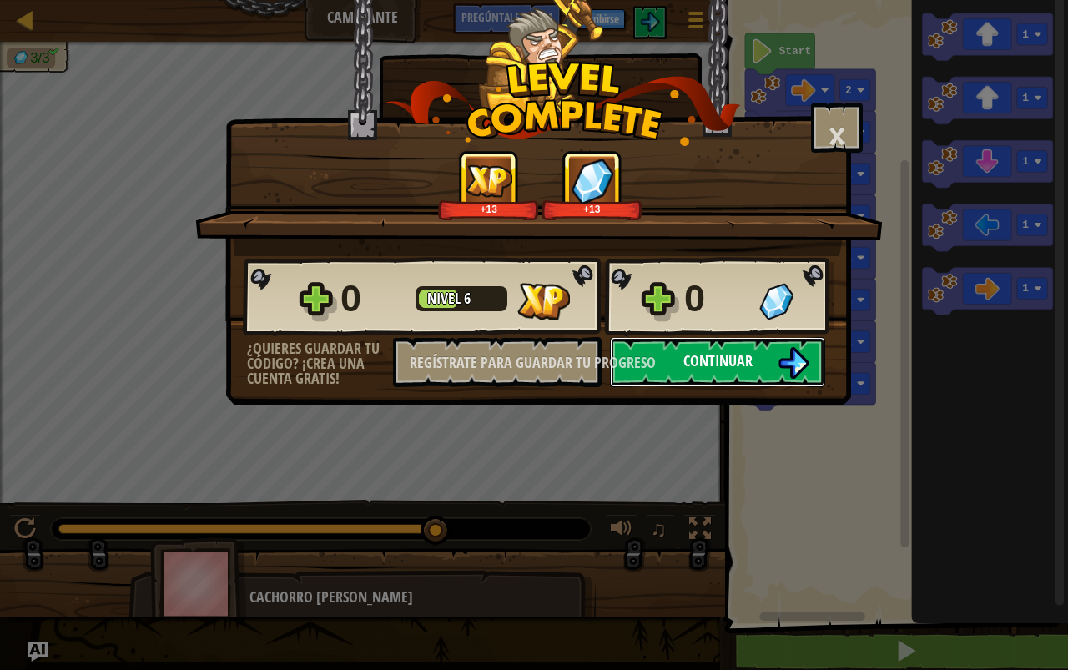
click at [698, 357] on font "Continuar" at bounding box center [717, 360] width 69 height 21
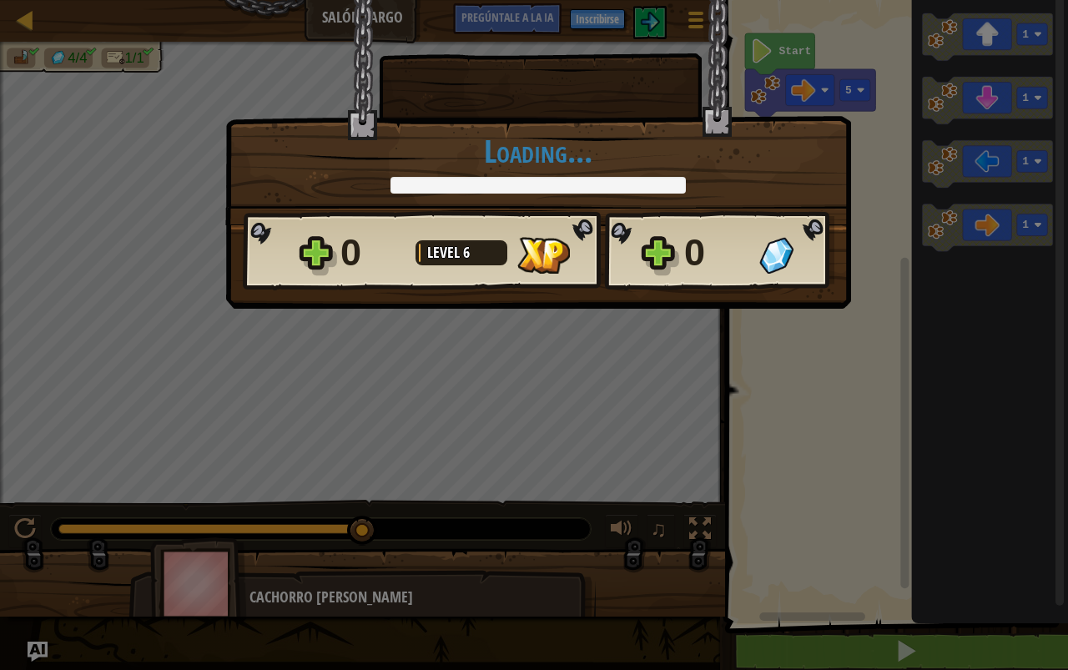
drag, startPoint x: 61, startPoint y: 520, endPoint x: 363, endPoint y: 576, distance: 307.2
click at [391, 2] on body "Mapa Salón largo Menú del juego Inscribirse [DEMOGRAPHIC_DATA]le a la IA 1 [DEM…" at bounding box center [534, 1] width 1068 height 2
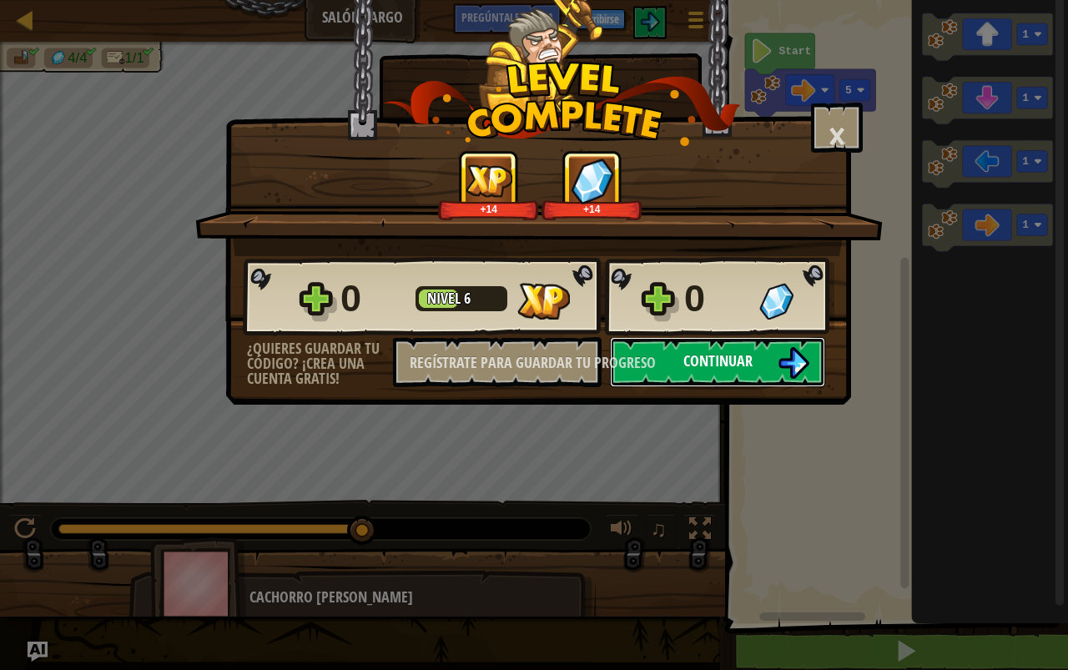
click at [775, 360] on button "Continuar" at bounding box center [717, 362] width 215 height 50
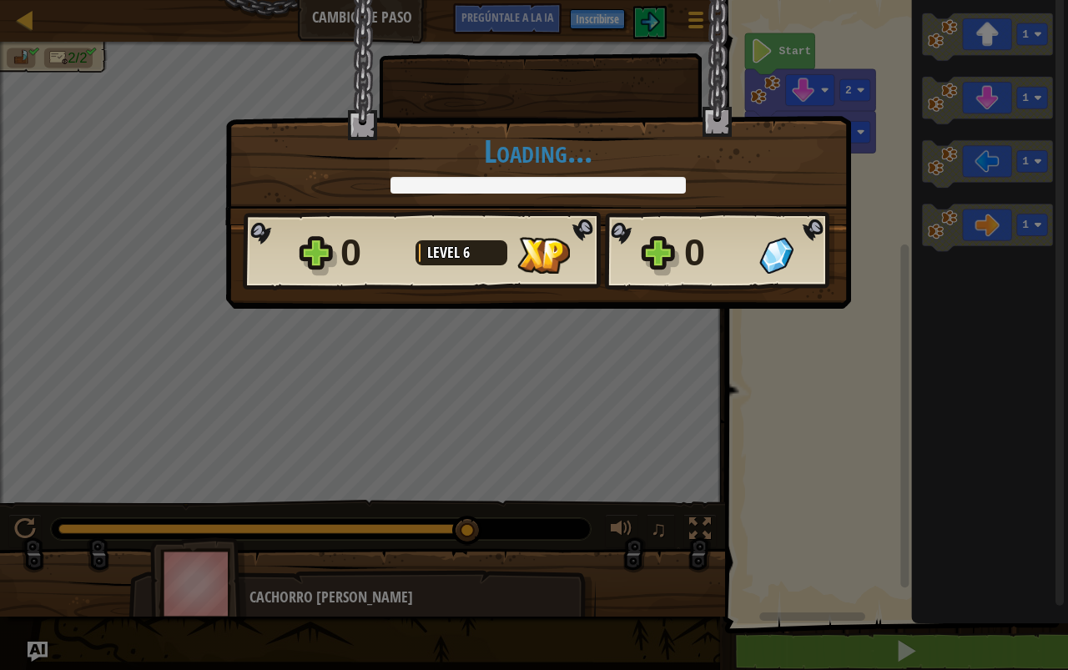
drag, startPoint x: 58, startPoint y: 519, endPoint x: 524, endPoint y: 520, distance: 465.6
click at [522, 2] on body "Mapa Cambio de paso Menú del juego Inscribirse [DEMOGRAPHIC_DATA]le a la IA 1 […" at bounding box center [534, 1] width 1068 height 2
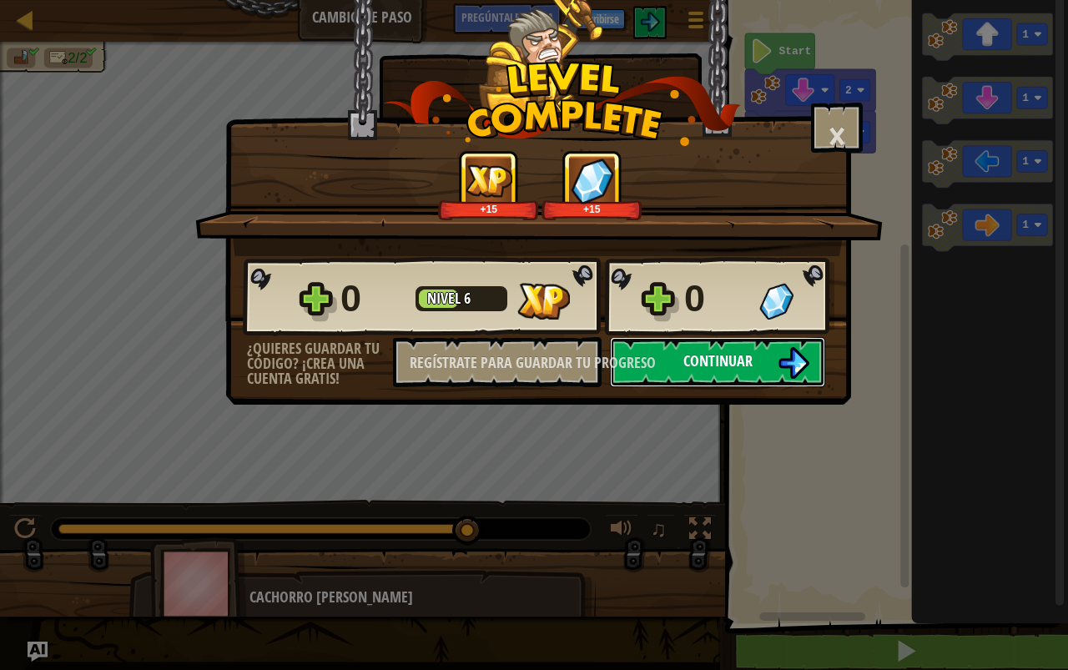
click at [718, 357] on font "Continuar" at bounding box center [717, 360] width 69 height 21
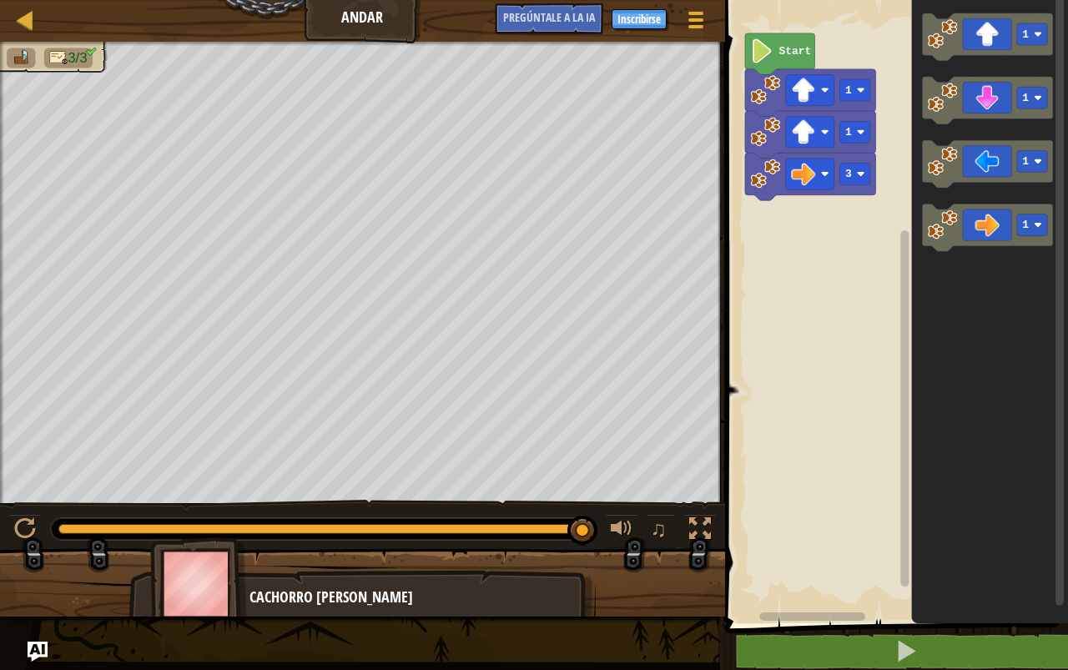
click at [600, 489] on div "3/3 ♫ Cachorro [PERSON_NAME]" at bounding box center [534, 329] width 1068 height 575
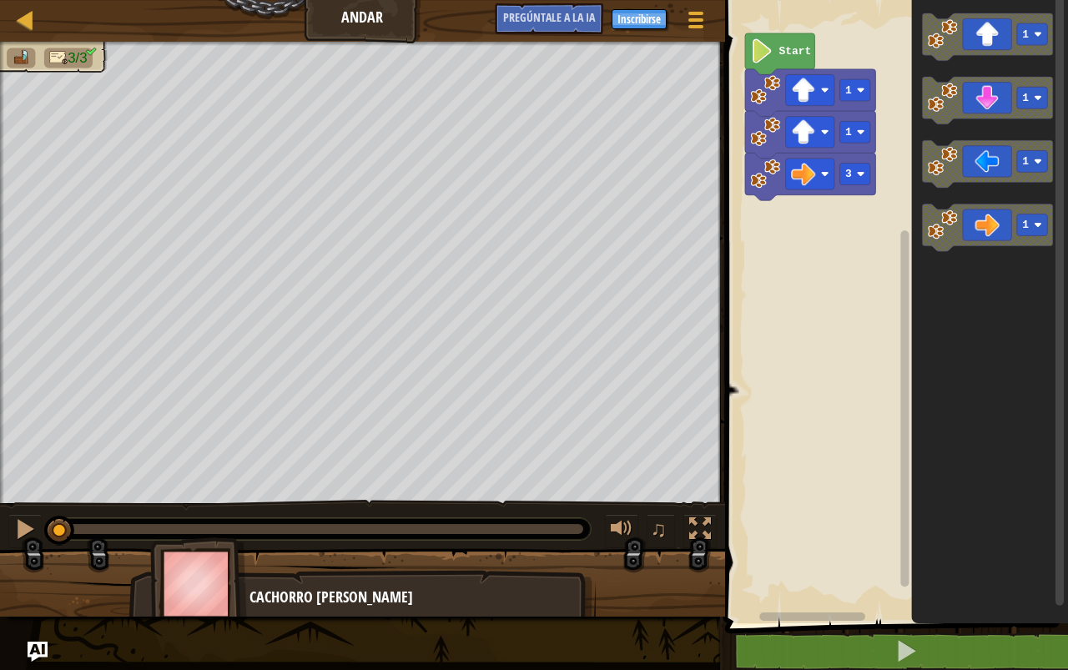
click at [40, 368] on div "3/3 ♫ Cachorro [PERSON_NAME]" at bounding box center [534, 329] width 1068 height 575
click at [421, 375] on div "3/3 ♫ Cachorro [PERSON_NAME]" at bounding box center [534, 329] width 1068 height 575
click at [372, 22] on div "Mapa Andar Menú del juego Inscribirse Pregúntale a la IA" at bounding box center [362, 21] width 725 height 42
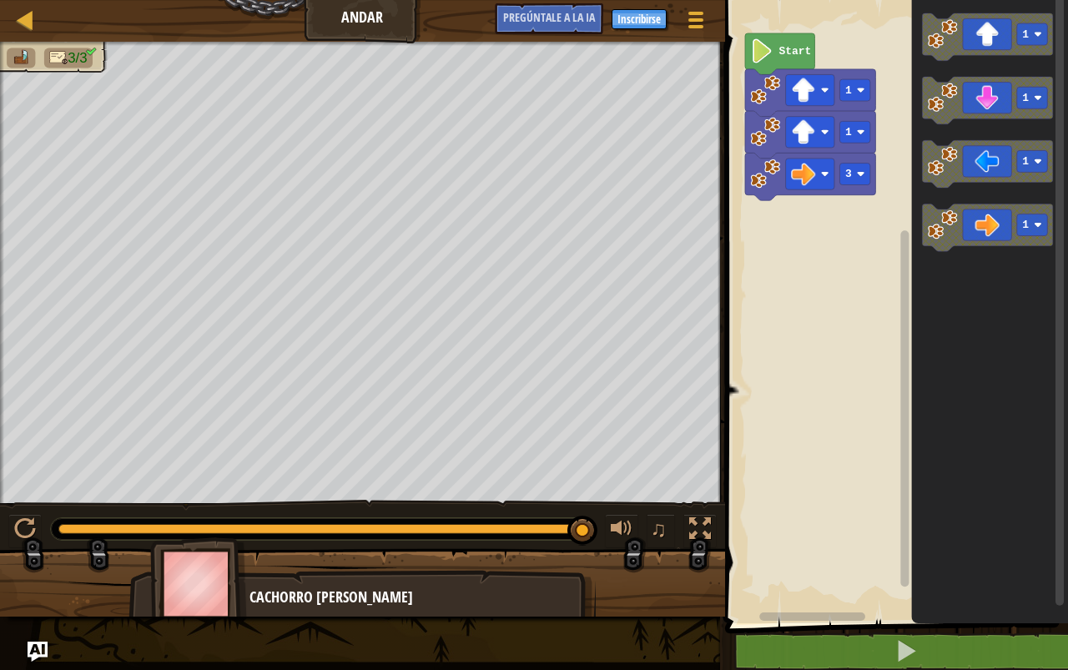
drag, startPoint x: 418, startPoint y: 528, endPoint x: 589, endPoint y: 515, distance: 171.6
click at [589, 516] on div at bounding box center [582, 531] width 30 height 30
drag, startPoint x: 589, startPoint y: 515, endPoint x: 599, endPoint y: 522, distance: 12.0
click at [278, 484] on div "3/3 ♫ Cachorro [PERSON_NAME]" at bounding box center [534, 329] width 1068 height 575
drag, startPoint x: 37, startPoint y: 505, endPoint x: 8, endPoint y: 517, distance: 30.7
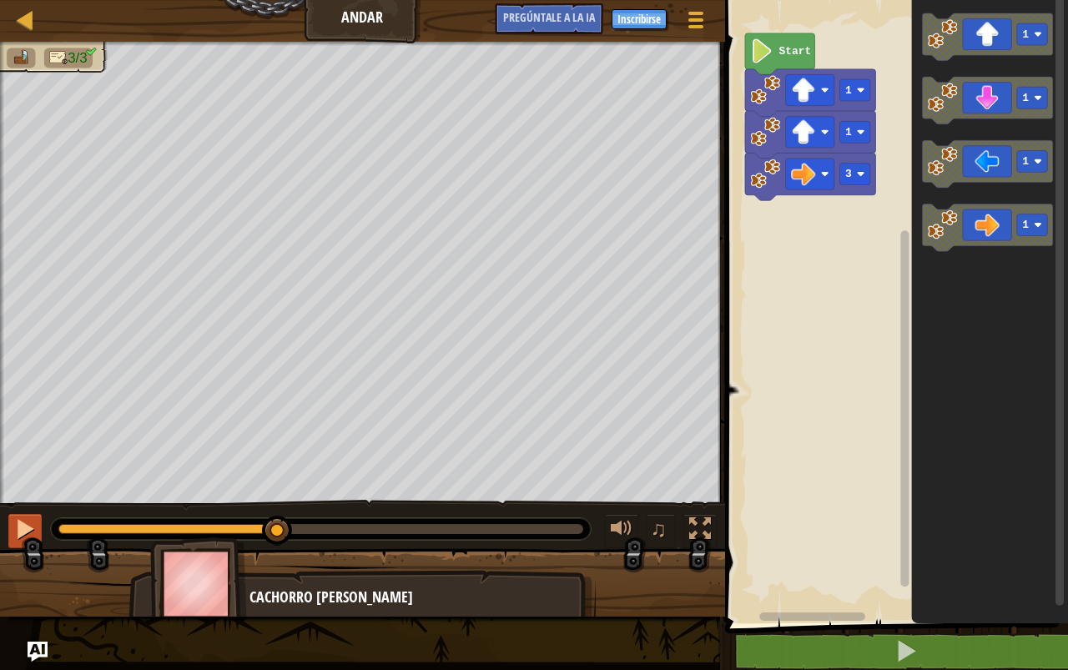
click at [8, 517] on div "♫" at bounding box center [362, 525] width 725 height 50
click at [17, 528] on div at bounding box center [25, 529] width 22 height 22
click at [386, 548] on div at bounding box center [362, 589] width 725 height 83
drag, startPoint x: 391, startPoint y: 538, endPoint x: 35, endPoint y: 547, distance: 356.4
click at [35, 547] on div "3/3 ♫ Cachorro [PERSON_NAME]" at bounding box center [534, 329] width 1068 height 575
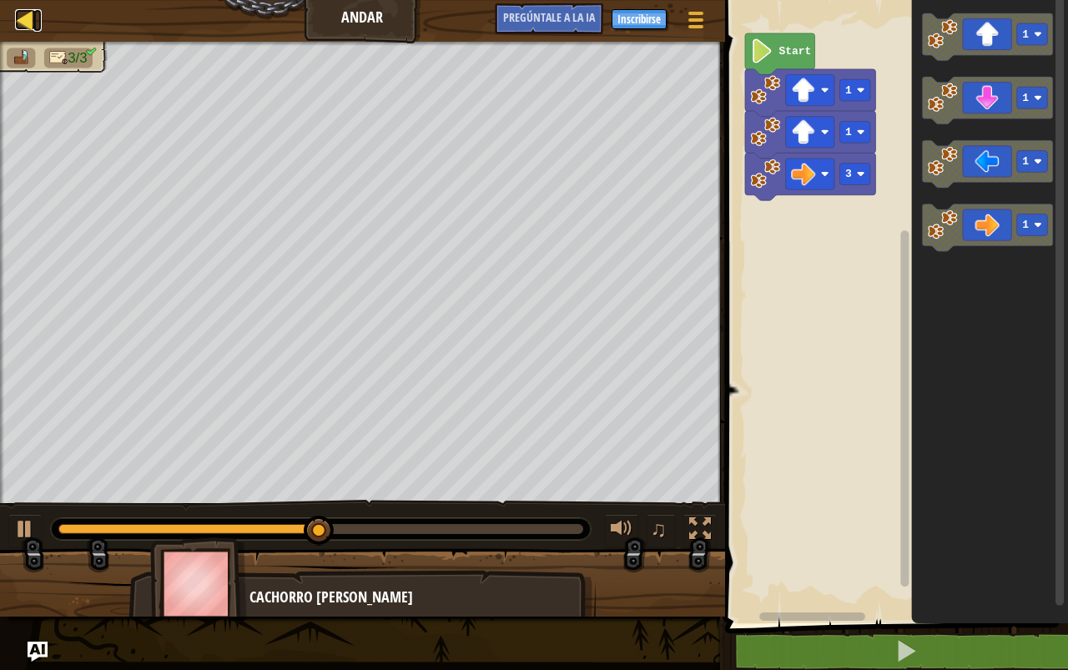
click at [29, 18] on div at bounding box center [25, 19] width 21 height 21
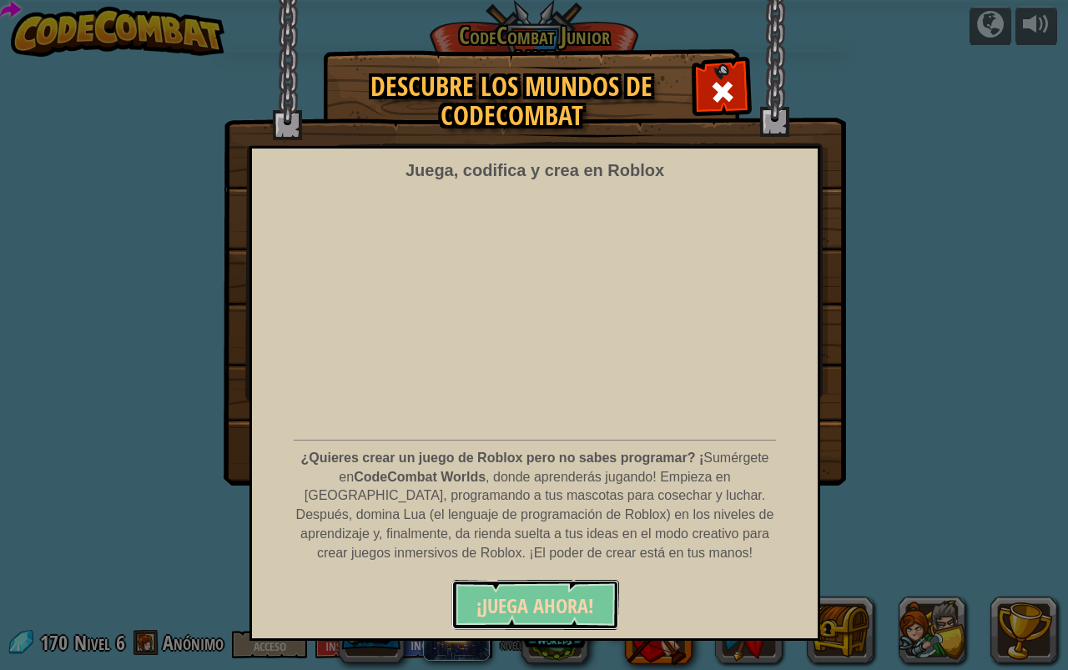
click at [572, 592] on button "¡JUEGA AHORA!" at bounding box center [535, 605] width 168 height 50
